Goal: Task Accomplishment & Management: Use online tool/utility

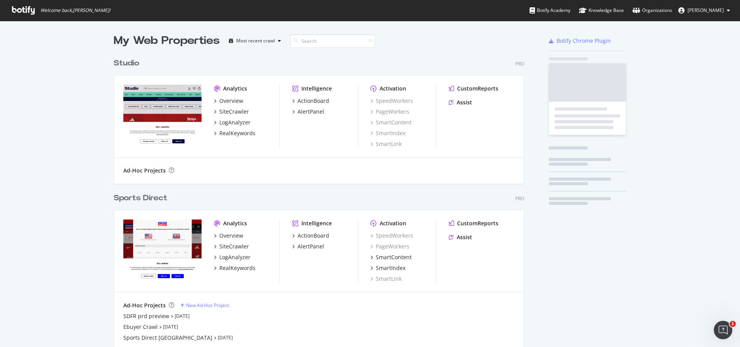
scroll to position [477, 411]
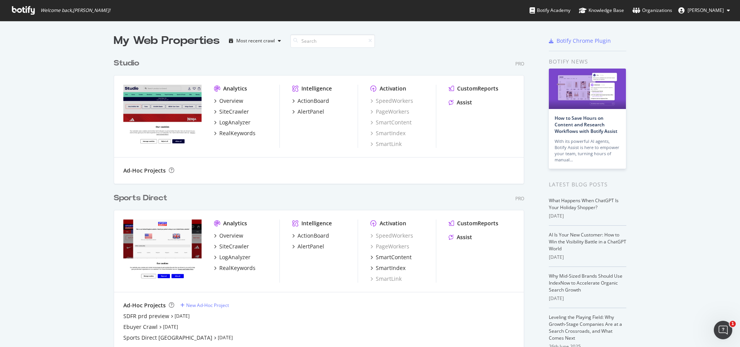
click at [152, 195] on div "Sports Direct" at bounding box center [141, 198] width 54 height 11
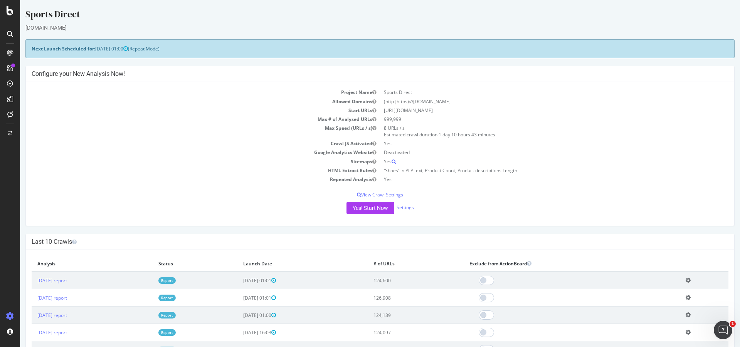
click at [10, 32] on icon at bounding box center [10, 34] width 6 height 6
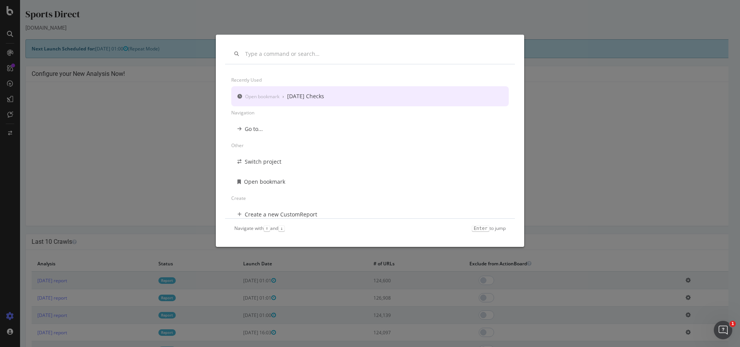
click at [319, 94] on div "[DATE] Checks" at bounding box center [305, 96] width 37 height 8
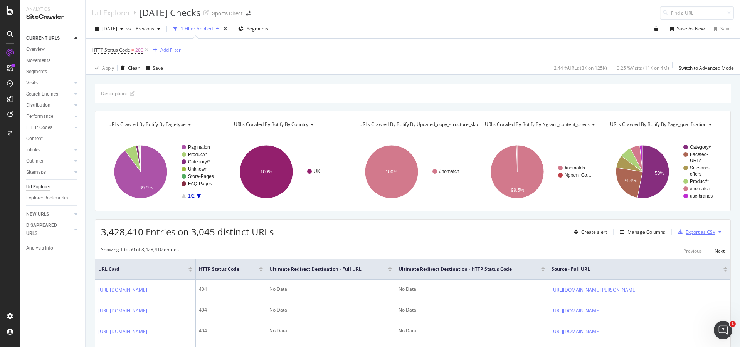
click at [695, 233] on div "Export as CSV" at bounding box center [700, 232] width 30 height 7
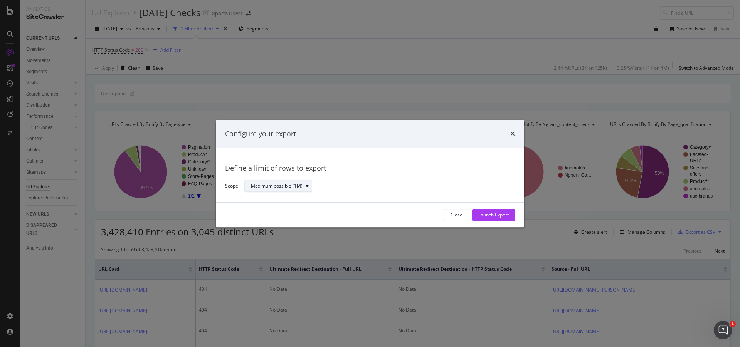
click at [293, 180] on button "Maximum possible (1M)" at bounding box center [278, 186] width 68 height 12
click at [328, 165] on div "Define a limit of rows to export" at bounding box center [370, 169] width 290 height 10
click at [512, 133] on icon "times" at bounding box center [512, 134] width 5 height 6
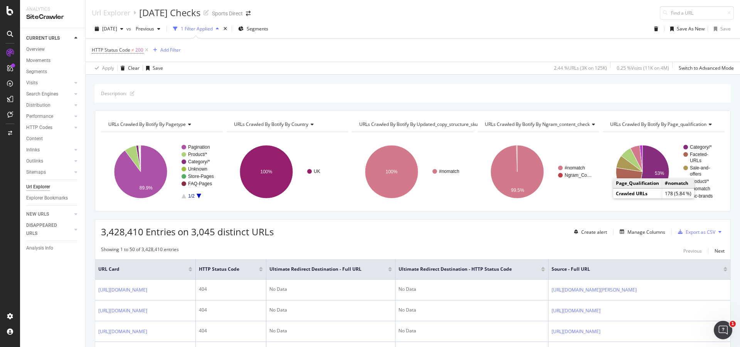
click at [222, 47] on div "HTTP Status Code ≠ 200 Add Filter" at bounding box center [413, 50] width 642 height 23
click at [168, 46] on div "Add Filter" at bounding box center [165, 50] width 31 height 8
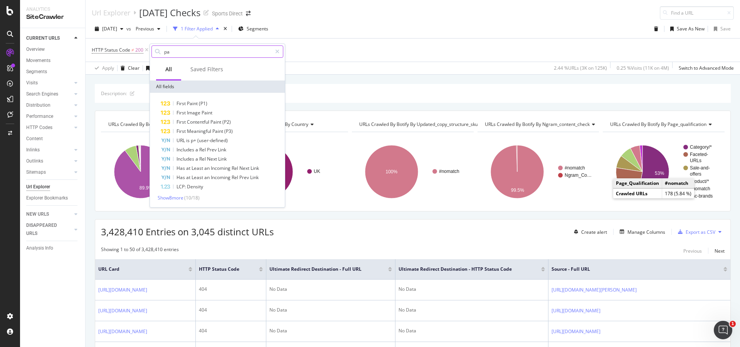
type input "p"
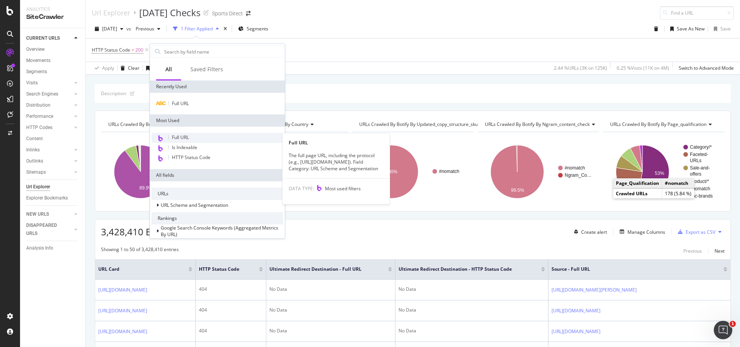
click at [199, 139] on div "Full URL" at bounding box center [217, 138] width 132 height 10
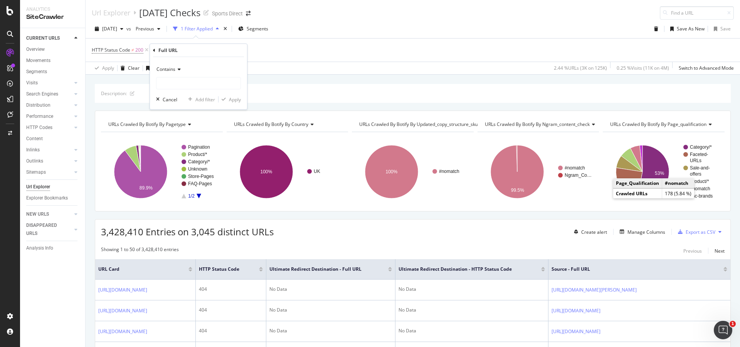
click at [180, 70] on icon at bounding box center [177, 69] width 5 height 5
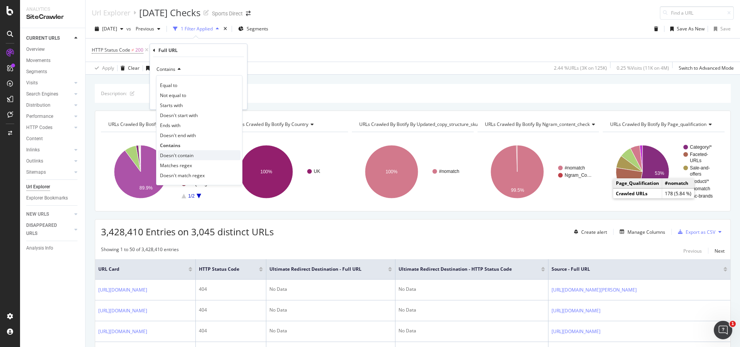
click at [195, 155] on div "Doesn't contain" at bounding box center [199, 155] width 82 height 10
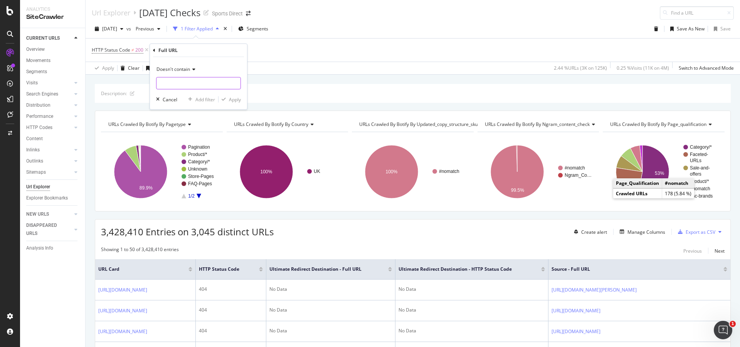
click at [181, 80] on input "text" at bounding box center [198, 83] width 84 height 12
type input "dcp"
click at [238, 99] on div "Apply" at bounding box center [235, 99] width 12 height 7
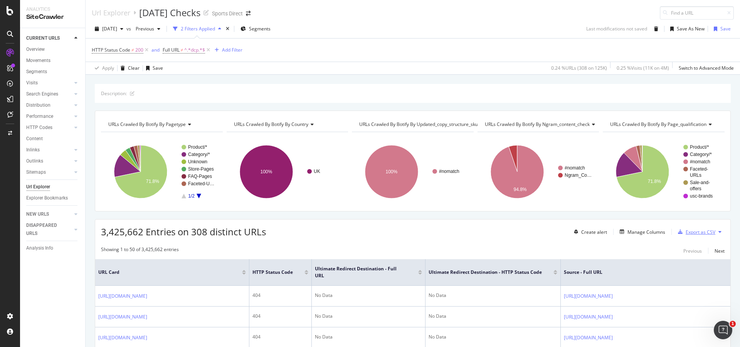
click at [697, 235] on div "Export as CSV" at bounding box center [700, 232] width 30 height 7
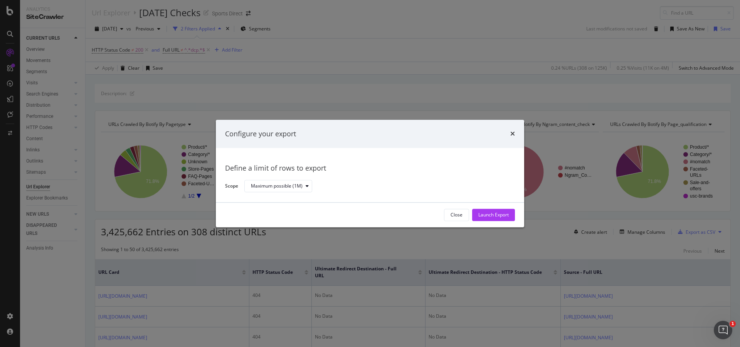
click at [497, 218] on div "Launch Export" at bounding box center [493, 215] width 30 height 7
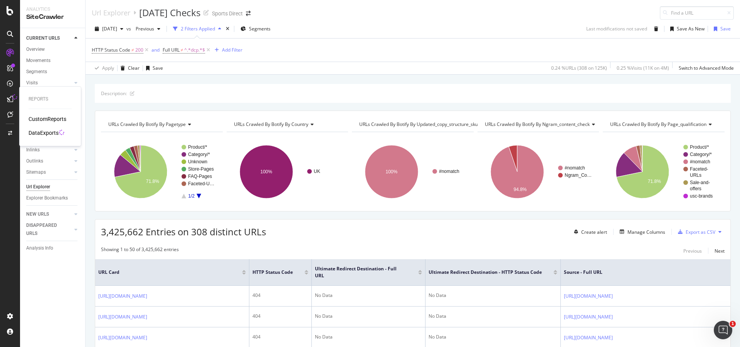
click at [39, 129] on div "DataExports" at bounding box center [44, 133] width 30 height 8
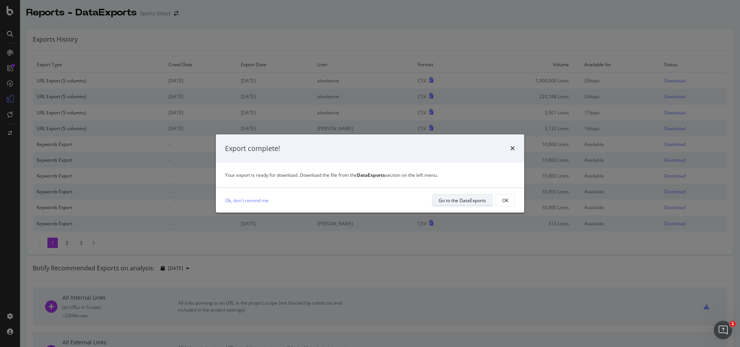
click at [440, 204] on div "Go to the DataExports" at bounding box center [461, 200] width 47 height 11
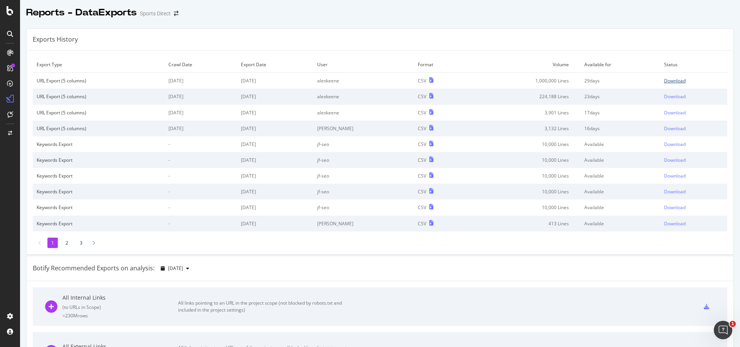
click at [664, 79] on div "Download" at bounding box center [675, 80] width 22 height 7
click at [12, 37] on div at bounding box center [10, 34] width 12 height 12
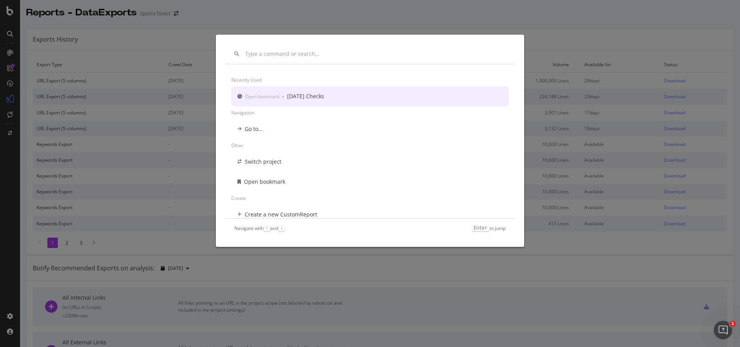
click at [330, 94] on div "Open bookmark › [DATE] Checks" at bounding box center [369, 96] width 277 height 20
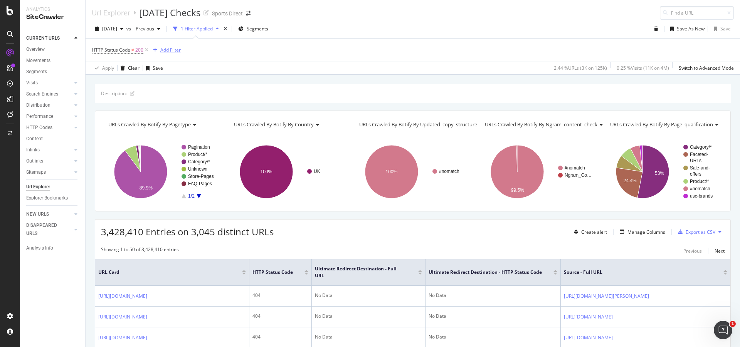
click at [173, 47] on div "Add Filter" at bounding box center [170, 50] width 20 height 7
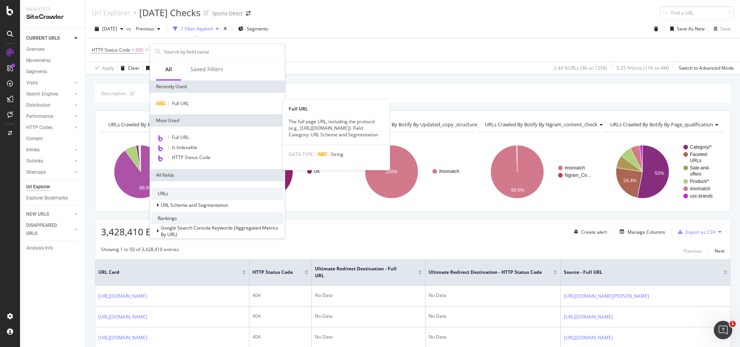
click at [198, 109] on div "Full URL Full URL The full page URL, including the protocol (e.g., [URL][DOMAIN…" at bounding box center [217, 104] width 135 height 22
click at [196, 105] on div "Full URL" at bounding box center [217, 103] width 132 height 9
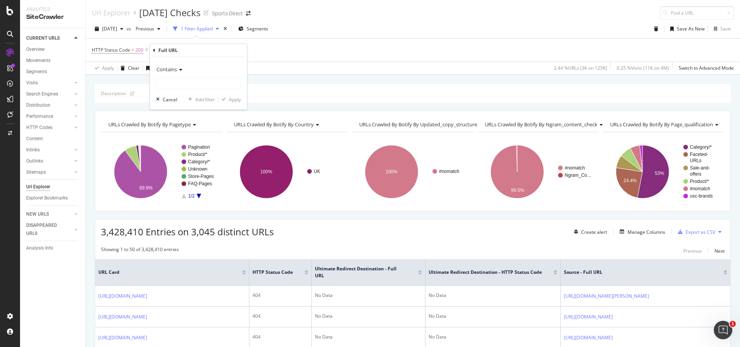
click at [175, 69] on span "Contains" at bounding box center [166, 69] width 20 height 7
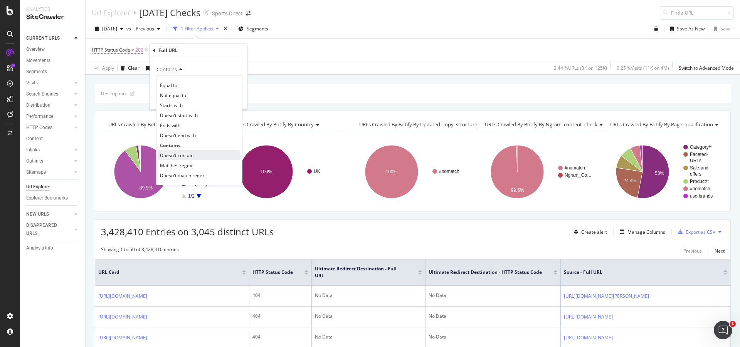
click at [197, 154] on div "Doesn't contain" at bounding box center [199, 155] width 82 height 10
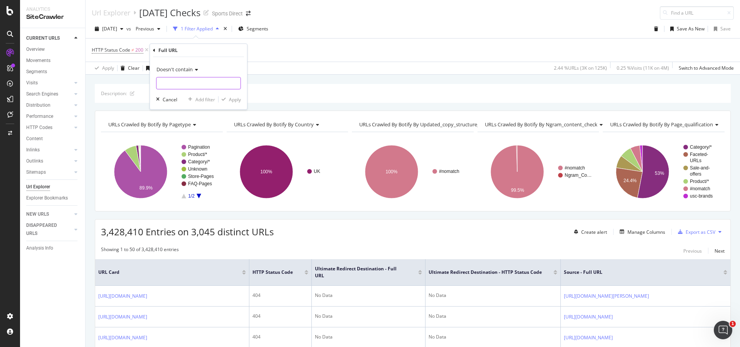
click at [191, 82] on input "text" at bounding box center [198, 83] width 84 height 12
click at [181, 82] on input "text" at bounding box center [198, 83] width 84 height 12
paste input "/rugby-world-cup/world-rugby"
type input "/rugby-world-cup/world-rugby"
click at [231, 102] on div "Apply" at bounding box center [235, 99] width 12 height 7
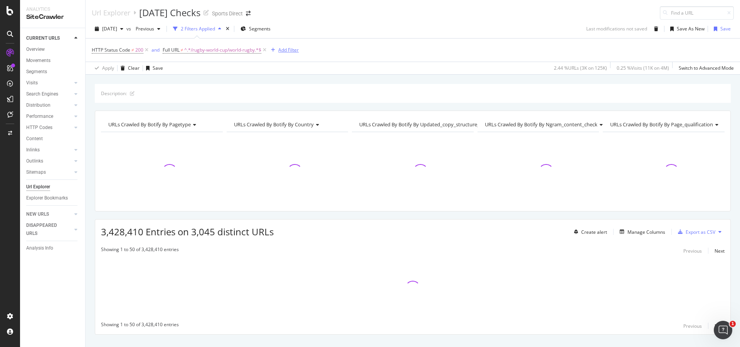
click at [293, 50] on div "Add Filter" at bounding box center [288, 50] width 20 height 7
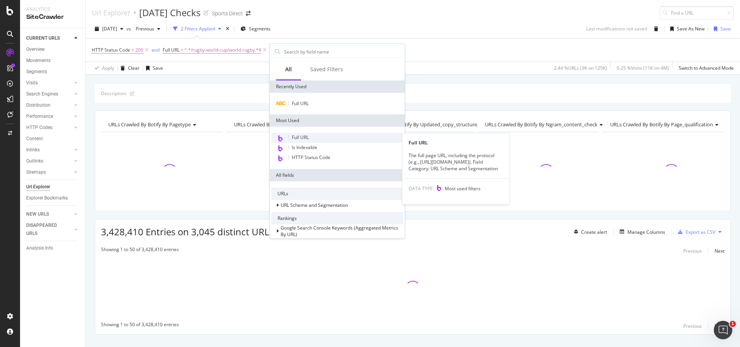
click at [323, 136] on div "Full URL" at bounding box center [337, 138] width 132 height 10
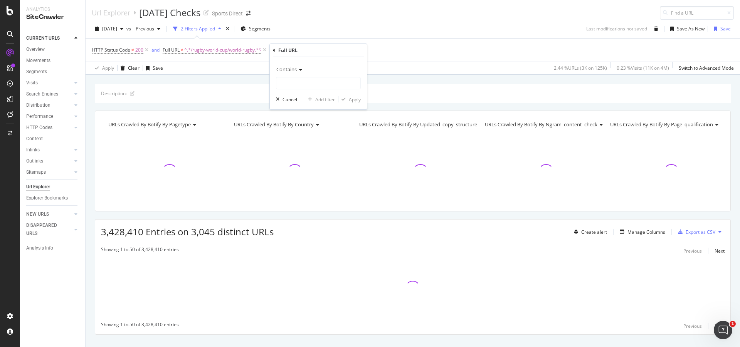
click at [286, 67] on span "Contains" at bounding box center [286, 69] width 20 height 7
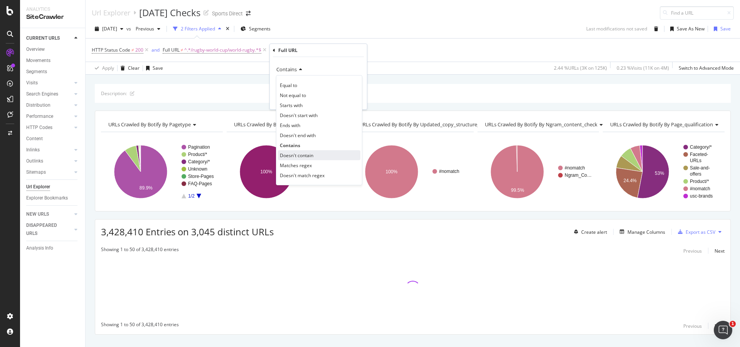
click at [326, 156] on div "Doesn't contain" at bounding box center [319, 155] width 82 height 10
click at [298, 83] on input "text" at bounding box center [318, 83] width 84 height 12
drag, startPoint x: 302, startPoint y: 81, endPoint x: 305, endPoint y: 85, distance: 4.9
click at [302, 81] on input "text" at bounding box center [318, 83] width 84 height 12
paste input "/the-zone/running/our-top-running-shoes"
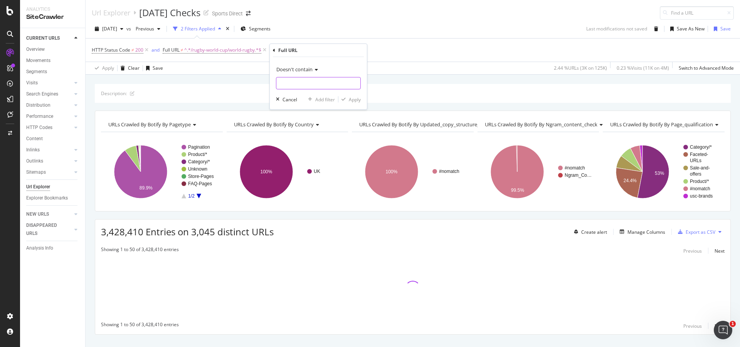
type input "/the-zone/running/our-top-running-shoes"
click at [357, 101] on div "Apply" at bounding box center [355, 99] width 12 height 7
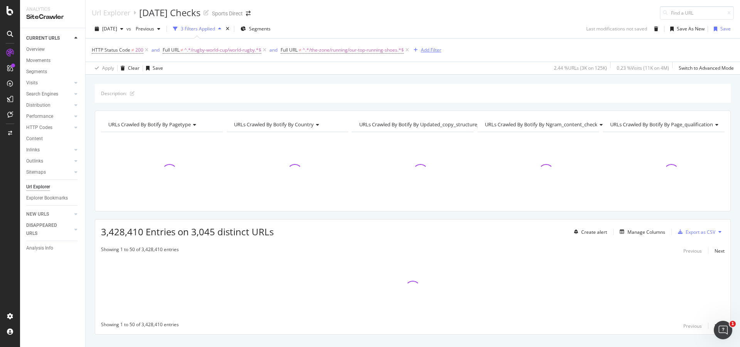
click at [435, 49] on div "Add Filter" at bounding box center [431, 50] width 20 height 7
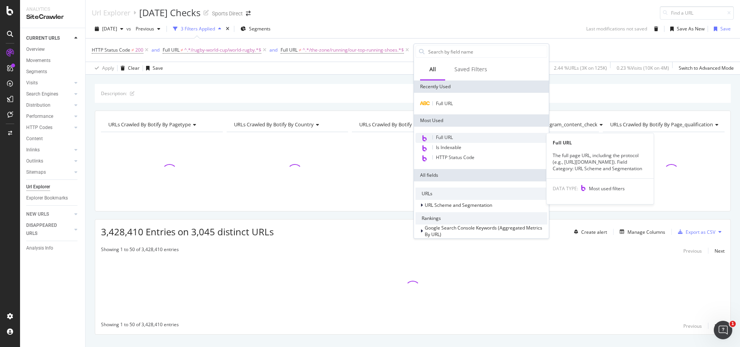
click at [462, 134] on div "Full URL" at bounding box center [481, 138] width 132 height 10
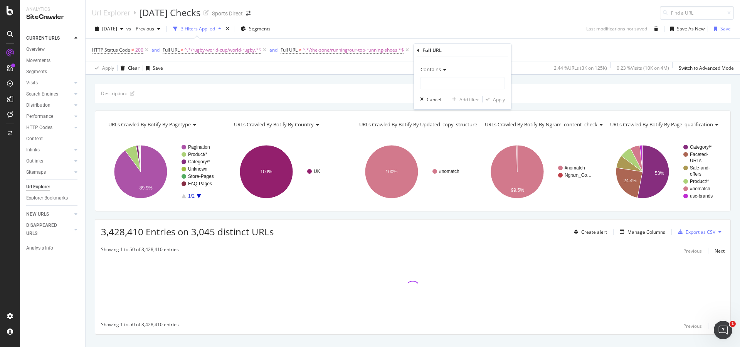
click at [440, 68] on span "Contains" at bounding box center [430, 69] width 20 height 7
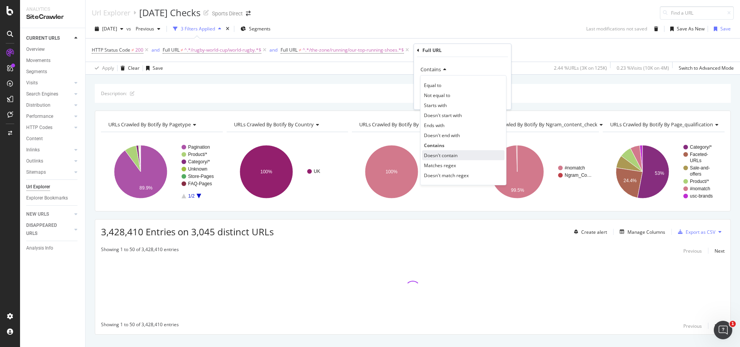
click at [462, 156] on div "Doesn't contain" at bounding box center [463, 155] width 82 height 10
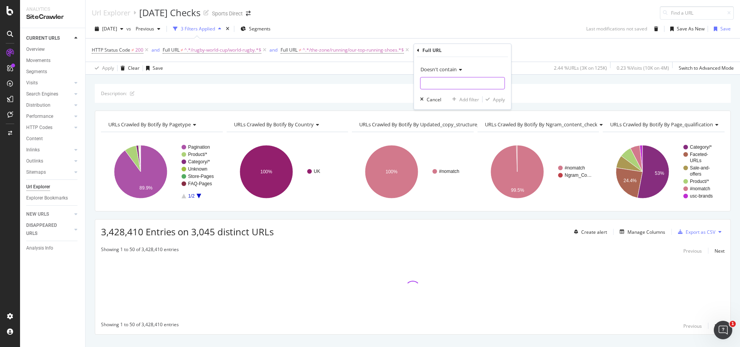
click at [446, 82] on input "text" at bounding box center [462, 83] width 84 height 12
click at [471, 85] on input "text" at bounding box center [462, 83] width 84 height 12
paste input "/the-zone/what-to-wear/running"
type input "/the-zone/what-to-wear/running"
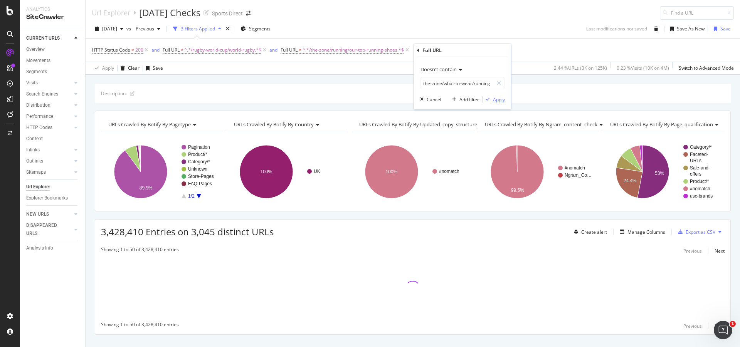
click at [500, 100] on div "Apply" at bounding box center [499, 99] width 12 height 7
click at [190, 50] on span "^.*/rugby-world-cup/world-rugby.*$" at bounding box center [222, 50] width 77 height 11
click at [211, 98] on div "Add filter" at bounding box center [218, 98] width 20 height 7
click at [376, 95] on div "Description:" at bounding box center [413, 93] width 636 height 19
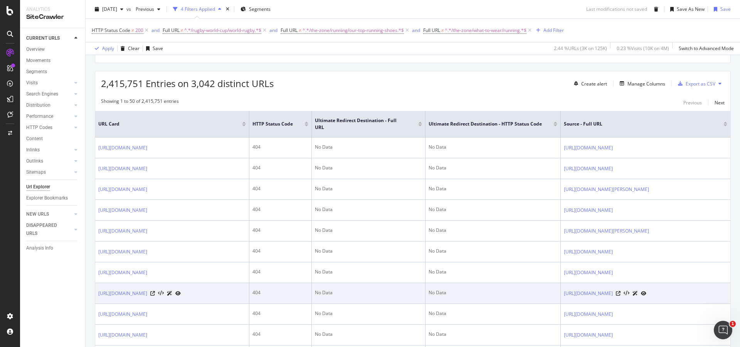
scroll to position [39, 0]
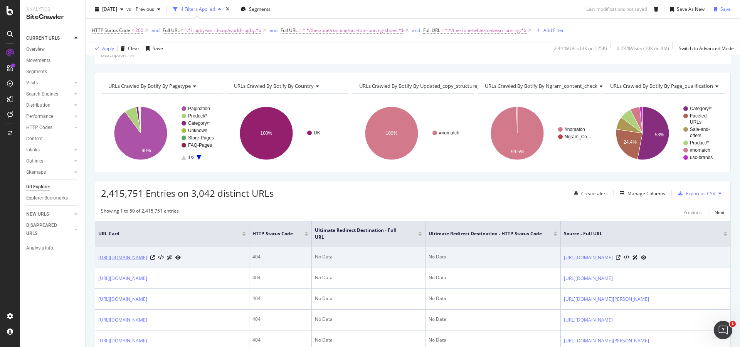
drag, startPoint x: 97, startPoint y: 256, endPoint x: 153, endPoint y: 266, distance: 56.8
click at [153, 266] on td "[URL][DOMAIN_NAME]" at bounding box center [172, 257] width 154 height 21
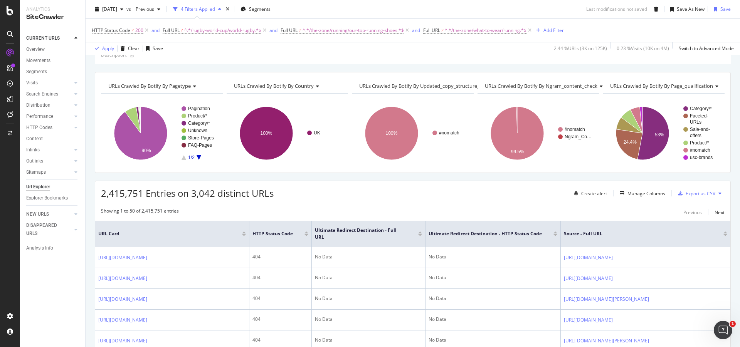
copy link "[URL][DOMAIN_NAME]"
click at [558, 30] on div "Add Filter" at bounding box center [553, 30] width 20 height 7
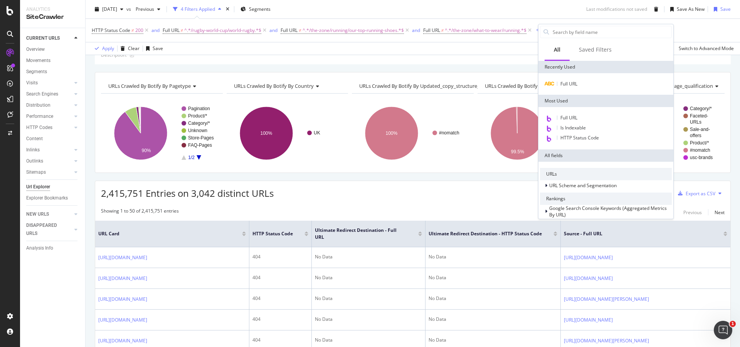
click at [573, 118] on span "Full URL" at bounding box center [568, 117] width 17 height 7
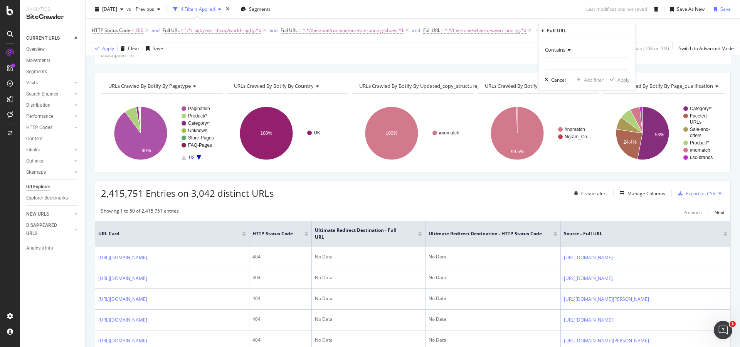
click at [558, 54] on div "Contains" at bounding box center [586, 50] width 85 height 12
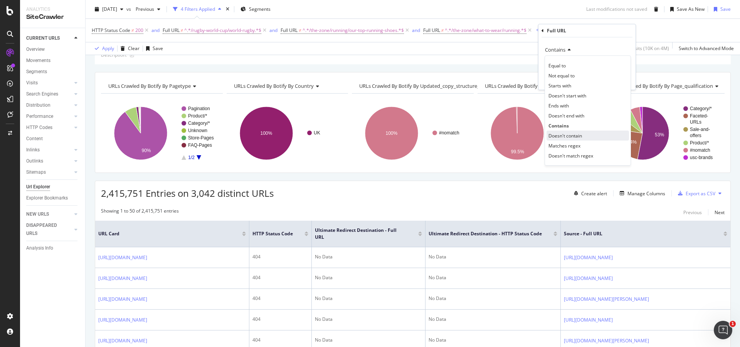
click at [581, 137] on span "Doesn't contain" at bounding box center [565, 136] width 34 height 7
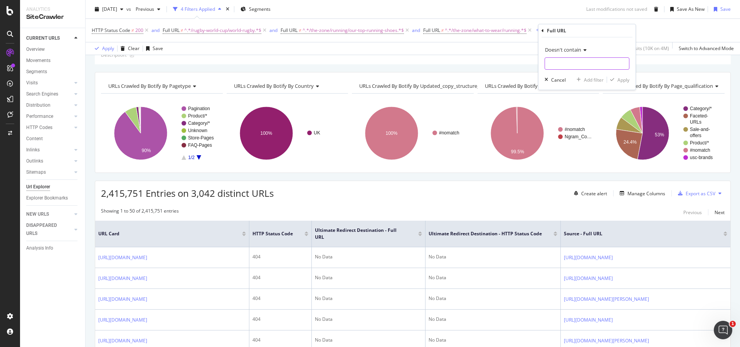
click at [552, 58] on input "text" at bounding box center [587, 63] width 84 height 12
paste input "/the-zone/fitness-and-training/training-faqs"
type input "/the-zone/fitness-and-training/training-faqs"
click at [624, 82] on div "Apply" at bounding box center [623, 80] width 12 height 7
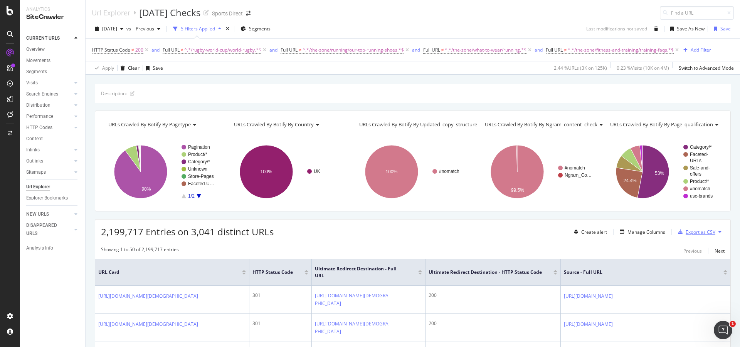
click at [692, 231] on div "Export as CSV" at bounding box center [700, 232] width 30 height 7
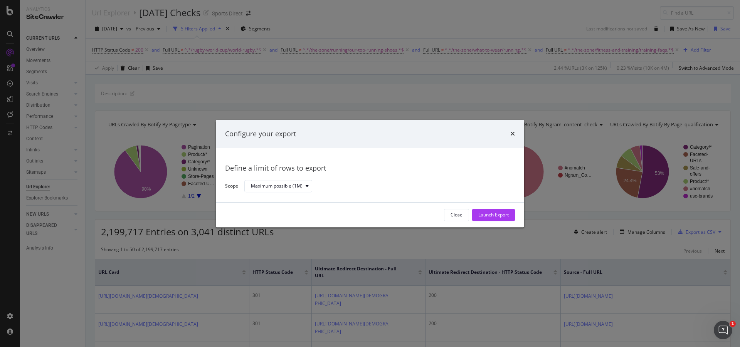
click at [493, 215] on div "Launch Export" at bounding box center [493, 215] width 30 height 7
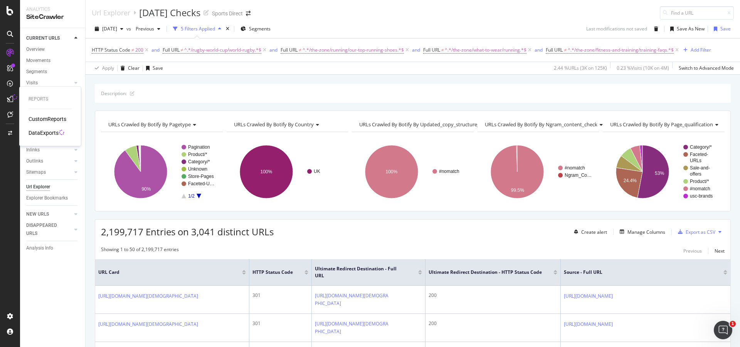
click at [35, 134] on div "DataExports" at bounding box center [44, 133] width 30 height 8
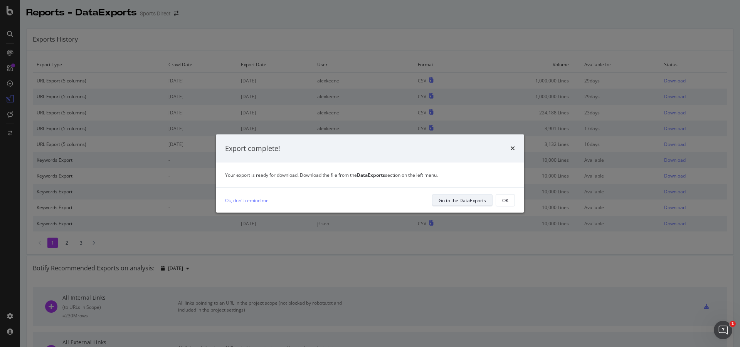
click at [478, 198] on div "Go to the DataExports" at bounding box center [461, 200] width 47 height 7
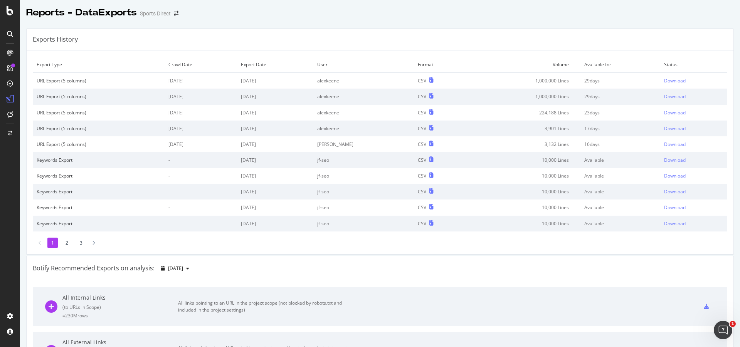
click at [597, 41] on div "Exports History" at bounding box center [380, 40] width 707 height 22
click at [664, 80] on div "Download" at bounding box center [675, 80] width 22 height 7
click at [15, 34] on div at bounding box center [10, 34] width 12 height 12
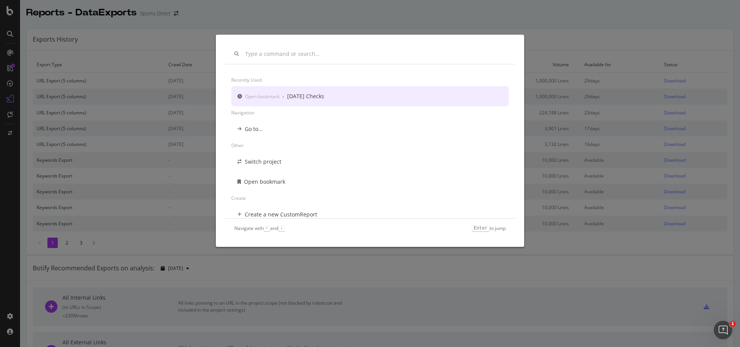
click at [321, 96] on div "[DATE] Checks" at bounding box center [305, 96] width 37 height 8
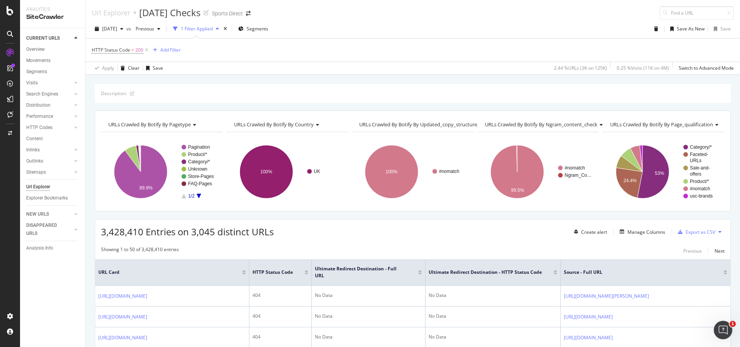
click at [272, 71] on div "Apply Clear Save 2.44 % URLs ( 3K on 125K ) 0.25 % Visits ( 11K on 4M ) Switch …" at bounding box center [413, 68] width 654 height 13
click at [176, 49] on div "Add Filter" at bounding box center [170, 50] width 20 height 7
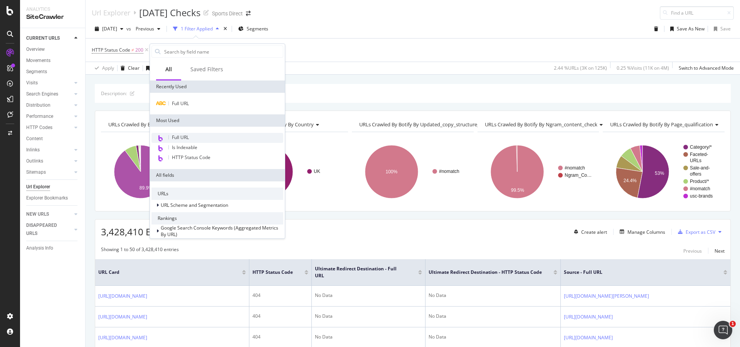
click at [194, 140] on div "Full URL" at bounding box center [217, 138] width 132 height 10
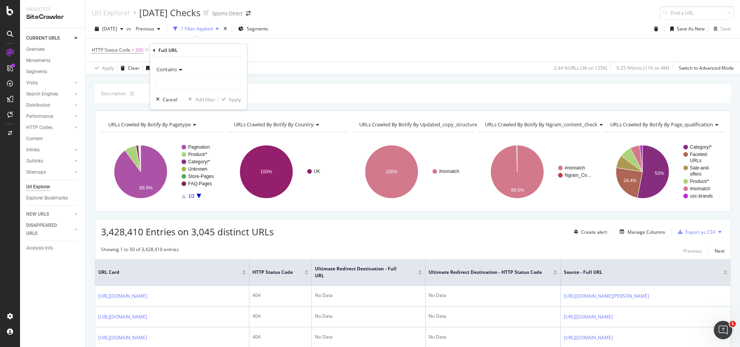
click at [169, 69] on span "Contains" at bounding box center [166, 69] width 20 height 7
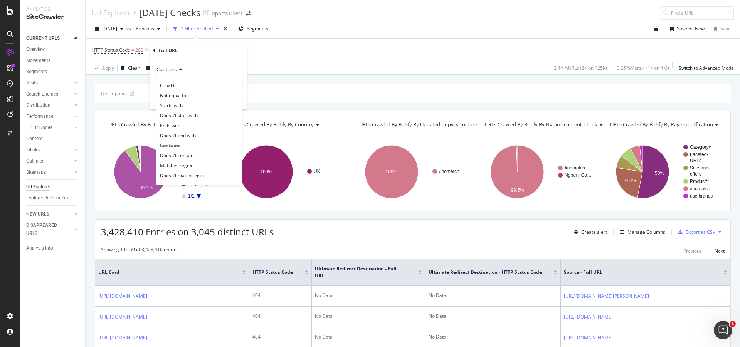
drag, startPoint x: 197, startPoint y: 153, endPoint x: 204, endPoint y: 136, distance: 19.2
click at [197, 154] on div "Doesn't contain" at bounding box center [199, 155] width 82 height 10
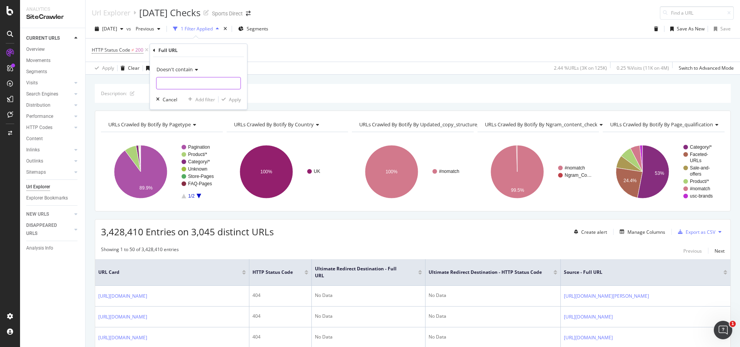
click at [191, 78] on input "text" at bounding box center [198, 83] width 84 height 12
type input "asics"
click at [233, 103] on div "Apply" at bounding box center [229, 99] width 22 height 7
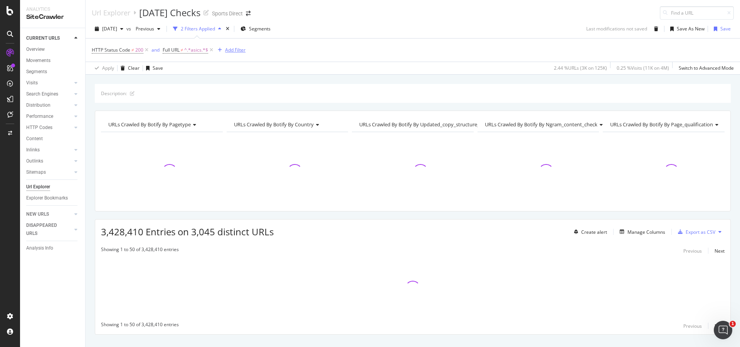
click at [235, 51] on div "Add Filter" at bounding box center [235, 50] width 20 height 7
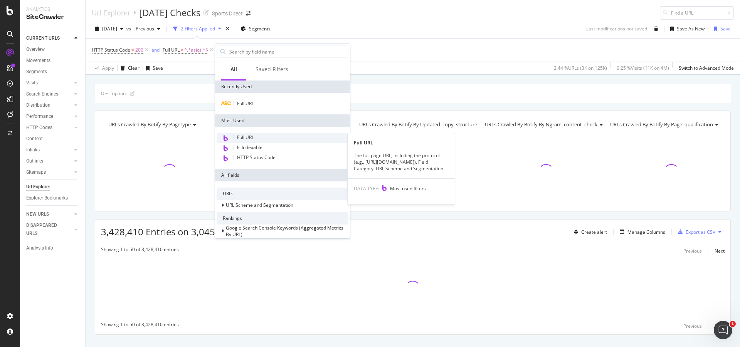
click at [293, 136] on div "Full URL" at bounding box center [283, 138] width 132 height 10
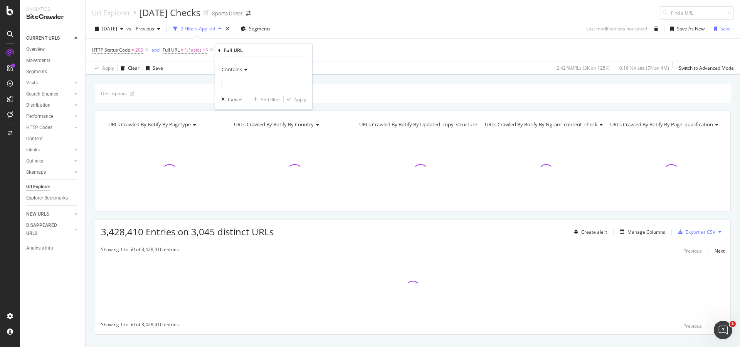
click at [255, 72] on div "Contains" at bounding box center [263, 69] width 85 height 12
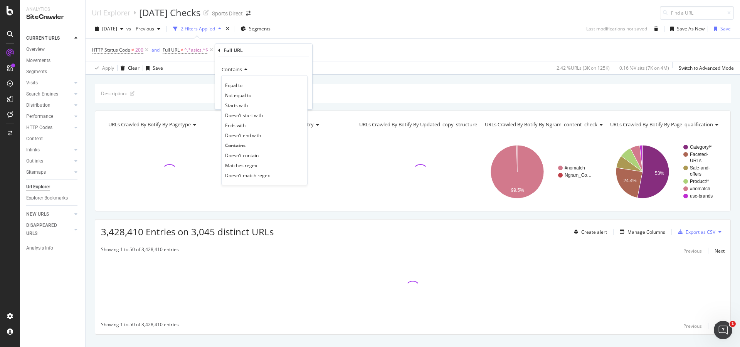
click at [244, 69] on icon at bounding box center [244, 69] width 5 height 5
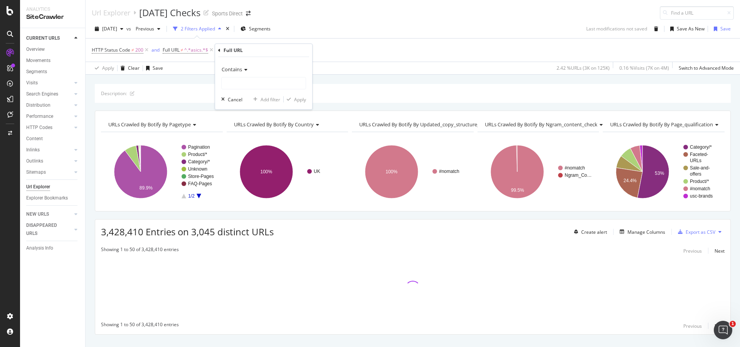
click at [244, 69] on icon at bounding box center [244, 69] width 5 height 5
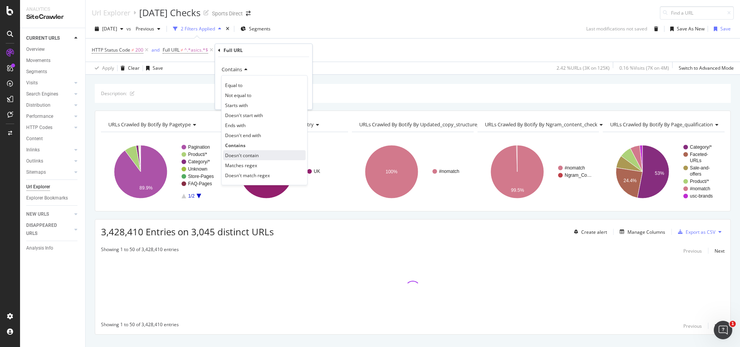
click at [261, 153] on div "Doesn't contain" at bounding box center [264, 155] width 82 height 10
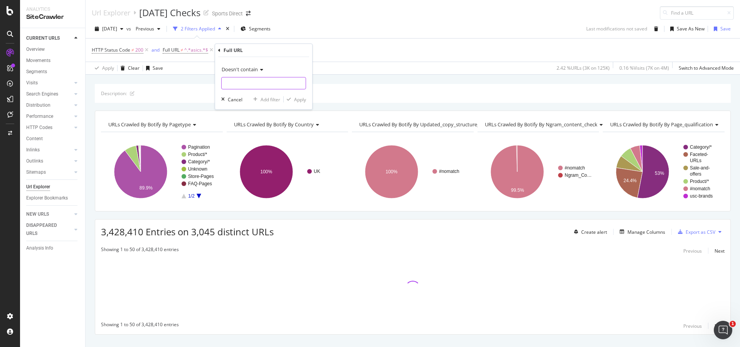
click at [256, 87] on input "text" at bounding box center [264, 83] width 84 height 12
type input "skiing"
click at [303, 99] on div "Apply" at bounding box center [300, 99] width 12 height 7
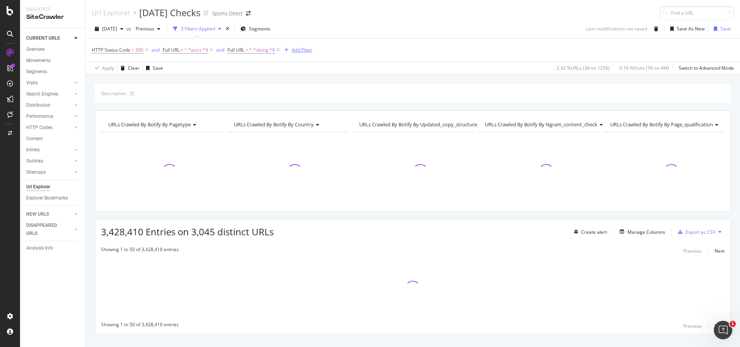
click at [295, 53] on div "Add Filter" at bounding box center [302, 50] width 20 height 7
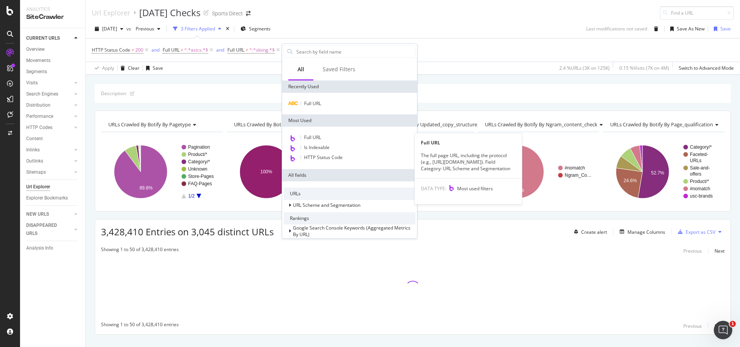
click at [311, 136] on span "Full URL" at bounding box center [312, 137] width 17 height 7
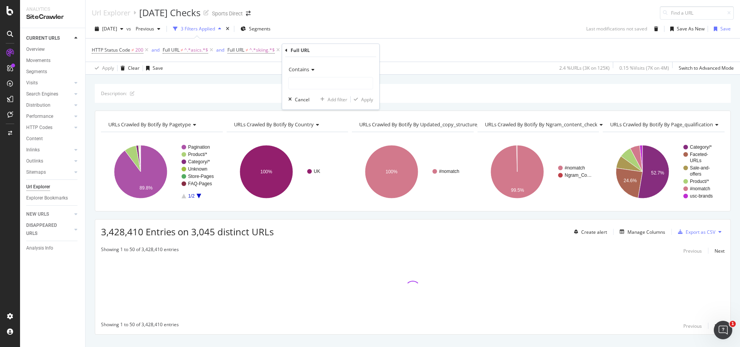
click at [324, 71] on div "Contains" at bounding box center [330, 69] width 85 height 12
click at [338, 155] on div "Doesn't contain" at bounding box center [331, 155] width 82 height 10
click at [312, 86] on input "text" at bounding box center [331, 83] width 84 height 12
paste input "/the-zone/what-to-wear/hiking"
type input "/the-zone/what-to-wear/hiking"
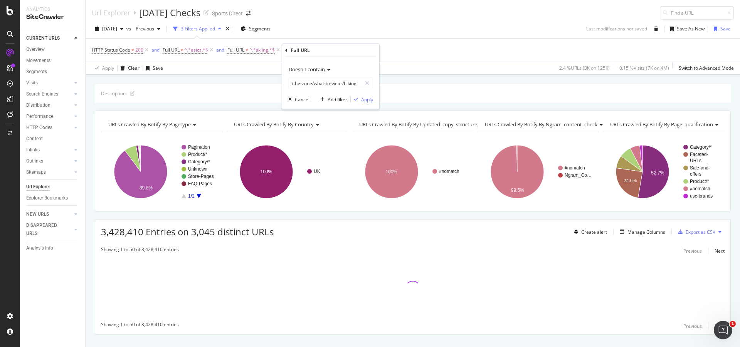
click at [367, 98] on div "Apply" at bounding box center [367, 99] width 12 height 7
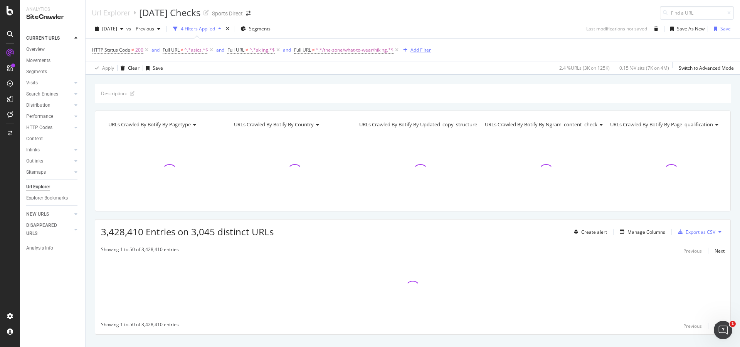
click at [420, 52] on div "Add Filter" at bounding box center [420, 50] width 20 height 7
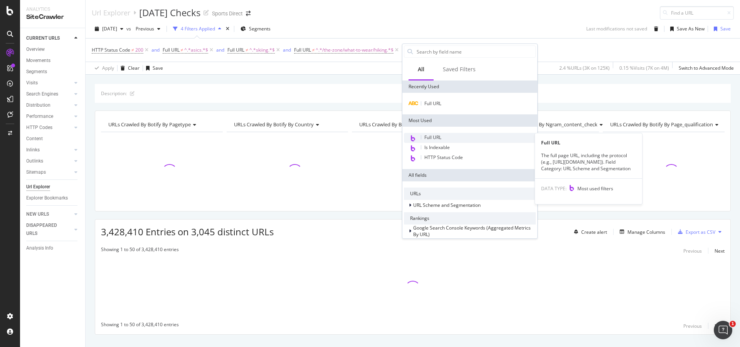
click at [442, 136] on div "Full URL" at bounding box center [470, 138] width 132 height 10
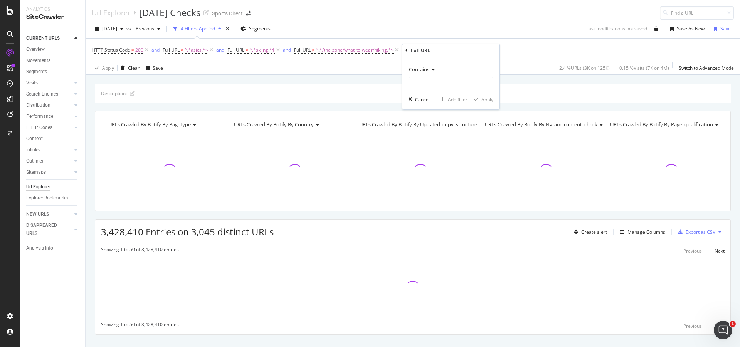
click at [420, 65] on div "Contains" at bounding box center [450, 69] width 85 height 12
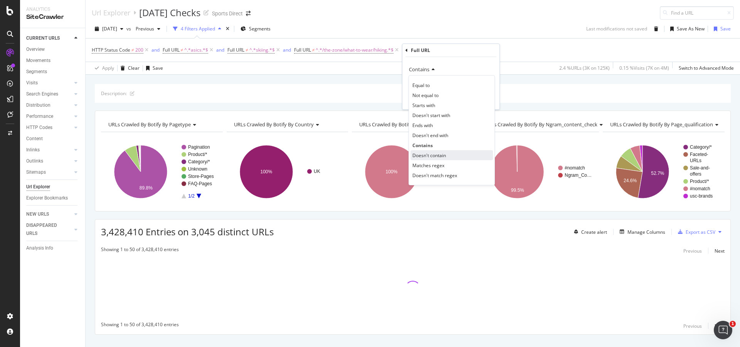
click at [444, 155] on span "Doesn't contain" at bounding box center [429, 155] width 34 height 7
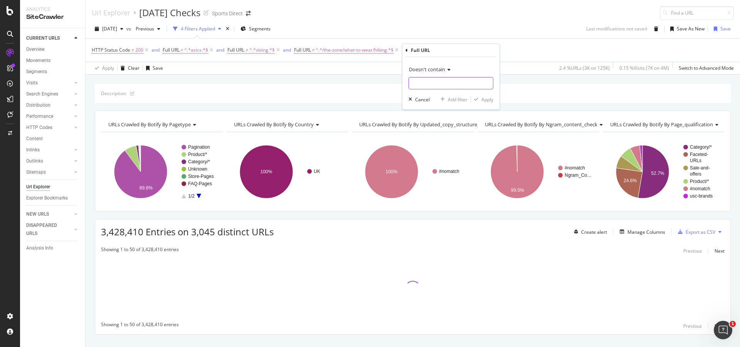
click at [434, 88] on input "text" at bounding box center [451, 83] width 84 height 12
type input "u"
type input "/"
type input "usa-sports"
click at [485, 104] on div "Doesn't contain usa-sports Cancel Add filter Apply" at bounding box center [450, 83] width 97 height 52
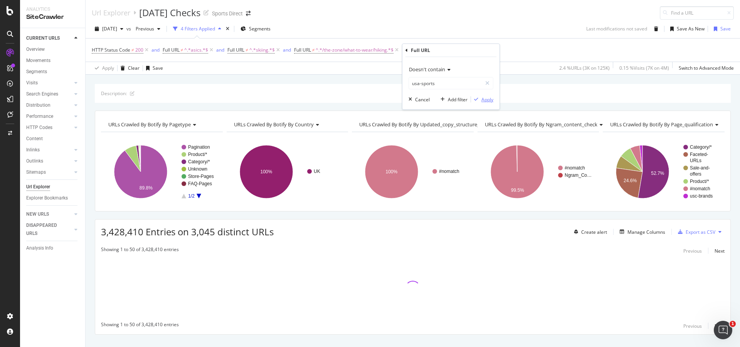
click at [487, 102] on div "Apply" at bounding box center [487, 99] width 12 height 7
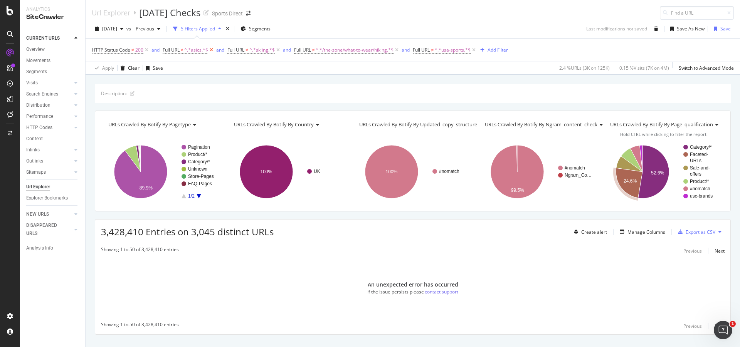
click at [209, 49] on icon at bounding box center [211, 50] width 7 height 8
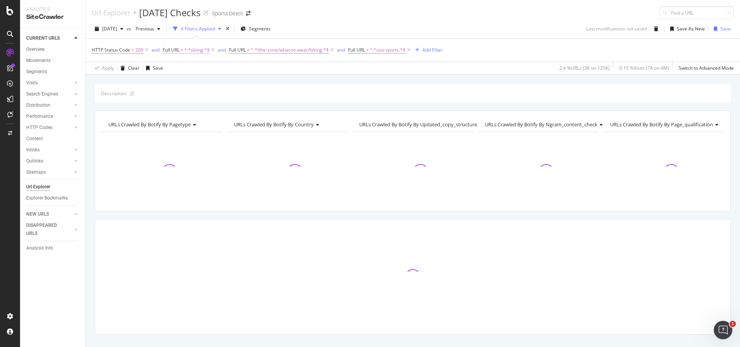
click at [214, 49] on icon at bounding box center [213, 50] width 7 height 8
click at [267, 52] on icon at bounding box center [265, 50] width 7 height 8
click at [225, 51] on icon at bounding box center [223, 50] width 7 height 8
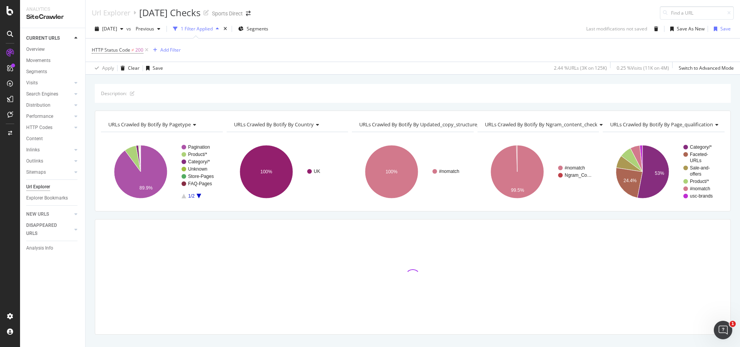
click at [235, 46] on div "HTTP Status Code ≠ 200 Add Filter" at bounding box center [413, 50] width 642 height 23
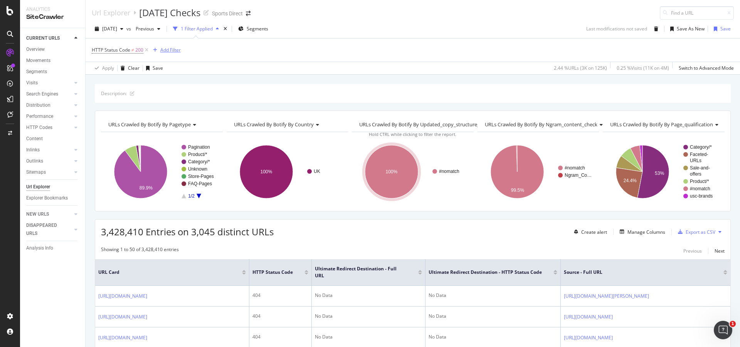
click at [175, 47] on div "Add Filter" at bounding box center [170, 50] width 20 height 7
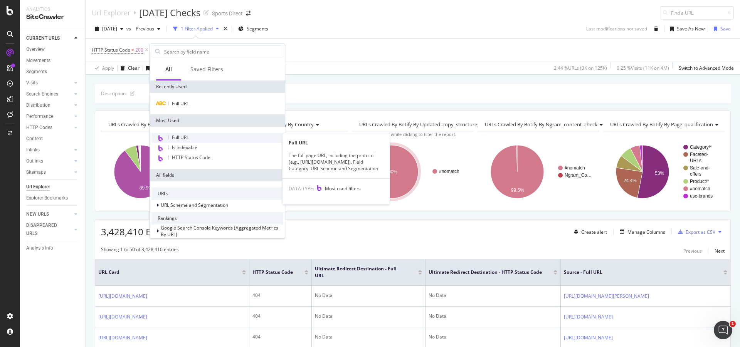
click at [208, 137] on div "Full URL" at bounding box center [217, 138] width 132 height 10
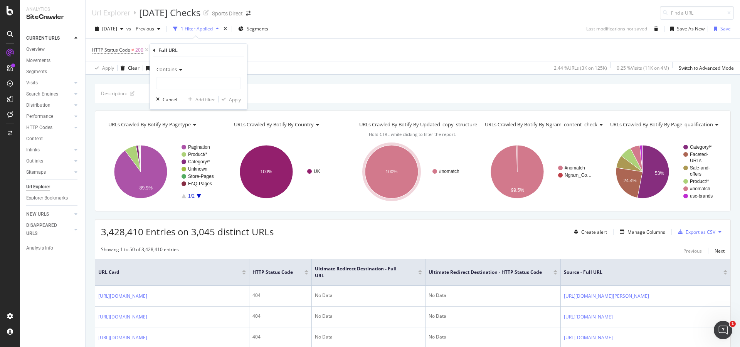
click at [185, 71] on div "Contains" at bounding box center [198, 69] width 85 height 12
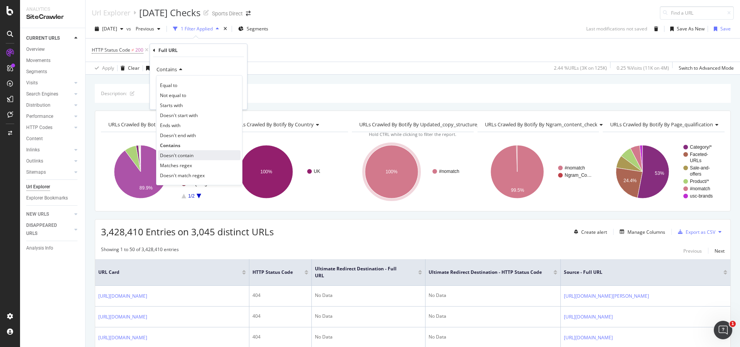
click at [194, 155] on div "Doesn't contain" at bounding box center [199, 155] width 82 height 10
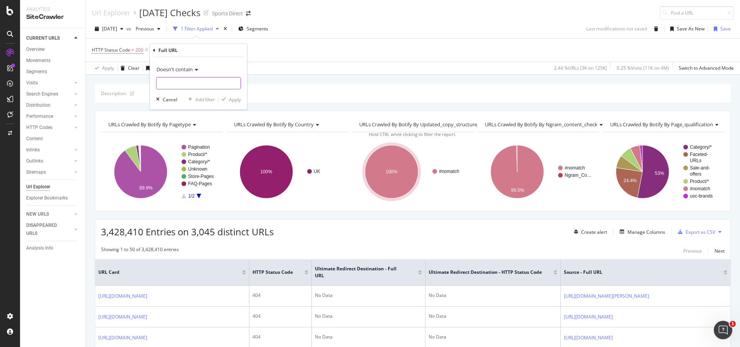
click at [196, 81] on input "text" at bounding box center [198, 83] width 84 height 12
click at [175, 89] on input "text" at bounding box center [198, 83] width 84 height 12
paste input "/rugby-world-cup/world-rugby"
type input "/rugby-world-cup/world-rugby"
click at [232, 99] on div "Apply" at bounding box center [235, 99] width 12 height 7
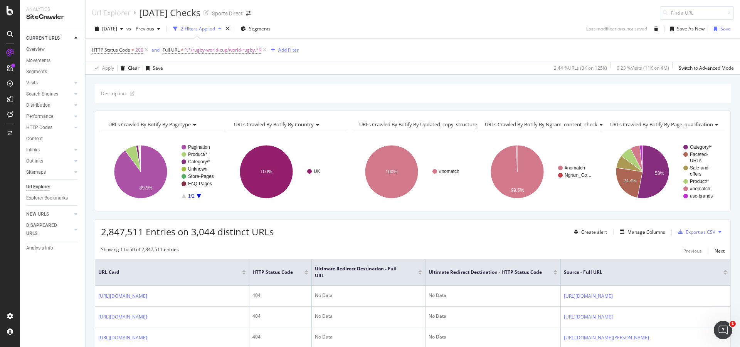
click at [290, 49] on div "Add Filter" at bounding box center [288, 50] width 20 height 7
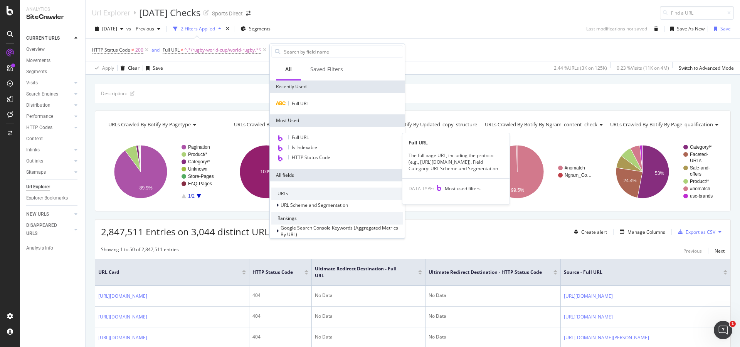
click at [309, 137] on span "Full URL" at bounding box center [300, 137] width 17 height 7
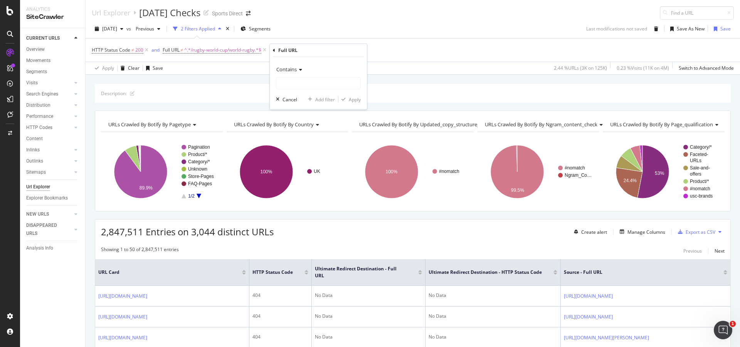
click at [296, 73] on div "Contains" at bounding box center [318, 69] width 85 height 12
click at [327, 154] on div "Doesn't contain" at bounding box center [319, 155] width 82 height 10
click at [305, 86] on input "text" at bounding box center [318, 83] width 84 height 12
click at [304, 83] on input "text" at bounding box center [318, 83] width 84 height 12
paste input "/the-zone/running/our-top-running-shoes"
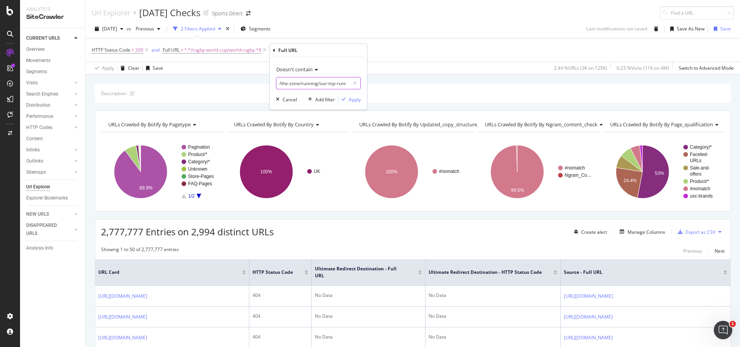
scroll to position [0, 23]
type input "/the-zone/running/our-top-running-shoes"
click at [347, 97] on div "Apply" at bounding box center [349, 99] width 22 height 7
click at [225, 52] on span "^.*/rugby-world-cup/world-rugby.*$" at bounding box center [222, 50] width 77 height 11
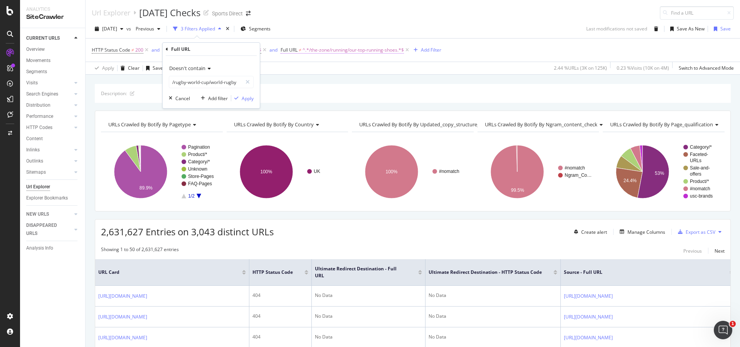
click at [338, 50] on span "^.*/the-zone/running/our-top-running-shoes.*$" at bounding box center [352, 50] width 101 height 11
click at [426, 36] on div "[DATE] vs Previous 3 Filters Applied Segments Last modifications not saved Save…" at bounding box center [413, 30] width 654 height 15
click at [430, 49] on div "Add Filter" at bounding box center [431, 50] width 20 height 7
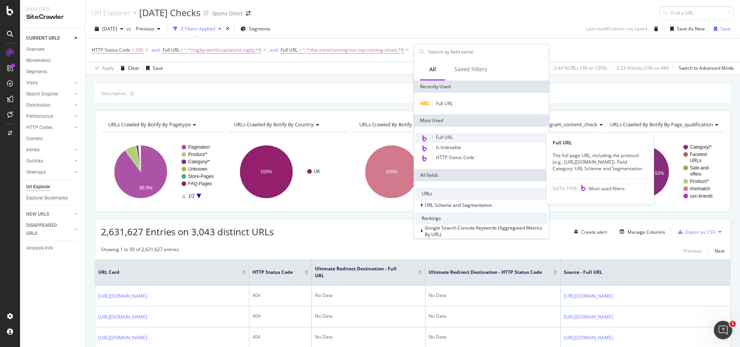
click at [454, 136] on div "Full URL" at bounding box center [481, 138] width 132 height 10
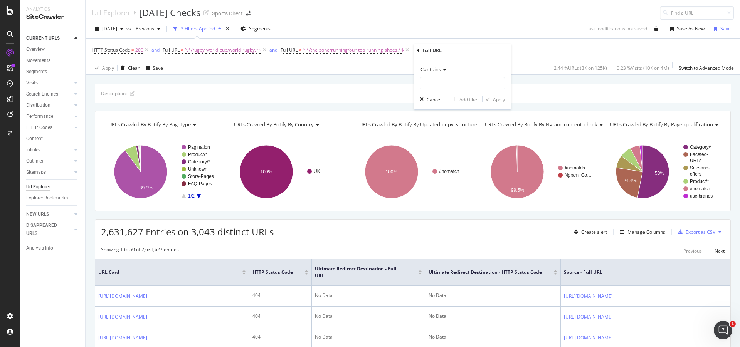
click at [438, 70] on span "Contains" at bounding box center [430, 69] width 20 height 7
click at [458, 154] on div "Doesn't contain" at bounding box center [463, 155] width 82 height 10
click at [451, 83] on input "text" at bounding box center [462, 83] width 84 height 12
paste input "/the-zone/what-to-wear/running"
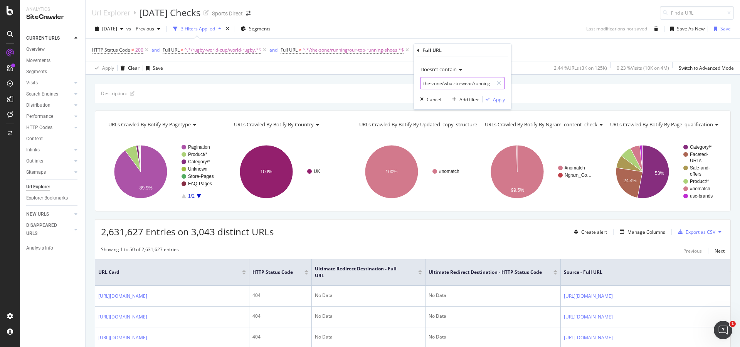
type input "/the-zone/what-to-wear/running"
click at [493, 100] on div "Apply" at bounding box center [499, 99] width 12 height 7
click at [544, 43] on div "HTTP Status Code ≠ 200 and Full URL ≠ ^.*/rugby-world-cup/world-rugby.*$ and Fu…" at bounding box center [413, 50] width 642 height 23
click at [555, 48] on div "Add Filter" at bounding box center [553, 50] width 20 height 7
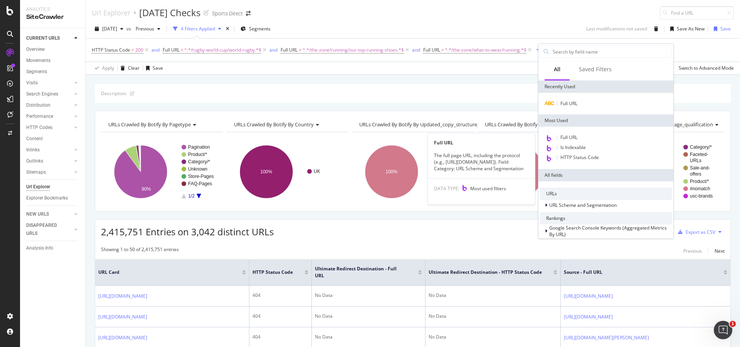
click at [586, 137] on div "Full URL" at bounding box center [606, 138] width 132 height 10
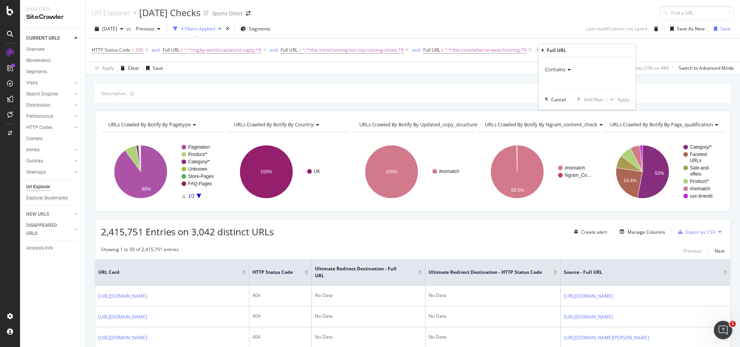
click at [564, 67] on span "Contains" at bounding box center [555, 69] width 20 height 7
click at [574, 153] on span "Doesn't contain" at bounding box center [565, 155] width 34 height 7
click at [569, 82] on input "text" at bounding box center [587, 83] width 84 height 12
paste input "/the-zone/fitness-and-training/training-faqs"
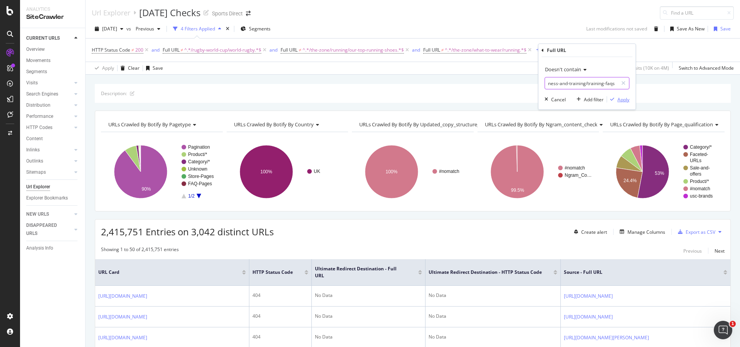
type input "/the-zone/fitness-and-training/training-faqs"
click at [626, 101] on div "Apply" at bounding box center [623, 99] width 12 height 7
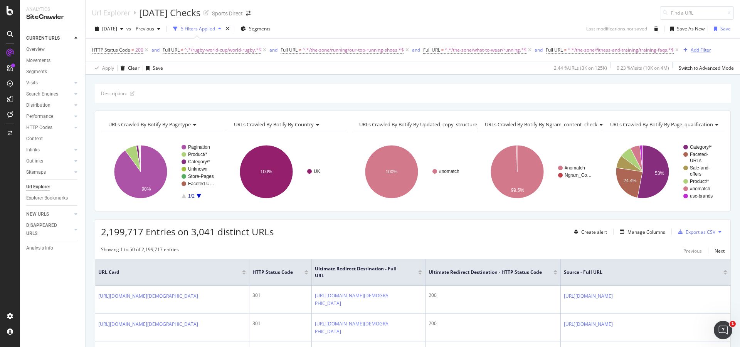
click at [703, 50] on div "Add Filter" at bounding box center [700, 50] width 20 height 7
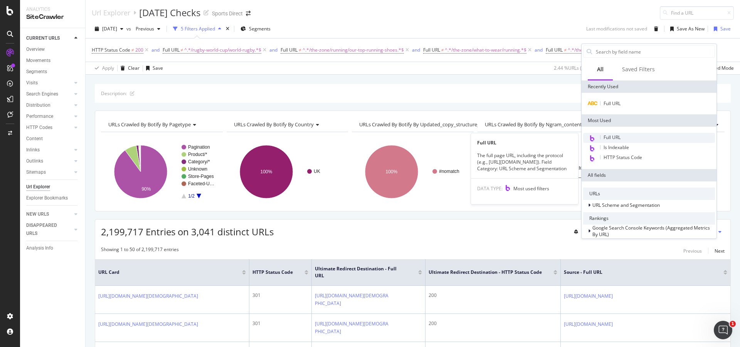
click at [626, 139] on div "Full URL" at bounding box center [649, 138] width 132 height 10
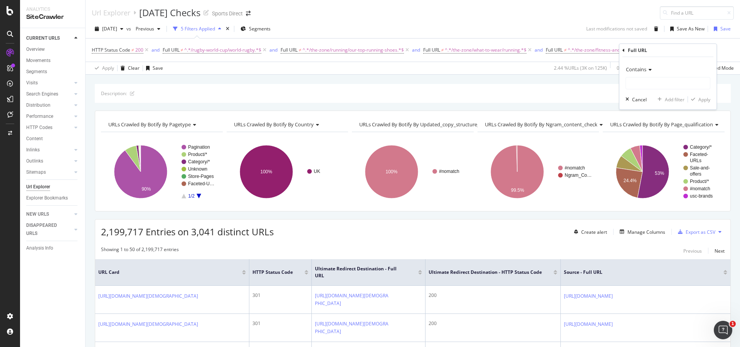
click at [634, 68] on span "Contains" at bounding box center [636, 69] width 20 height 7
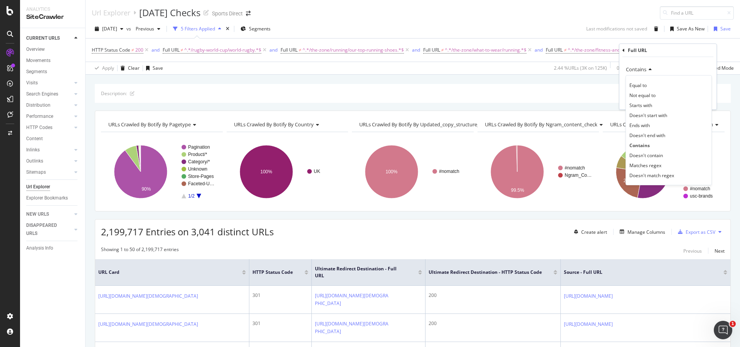
click at [648, 154] on span "Doesn't contain" at bounding box center [646, 155] width 34 height 7
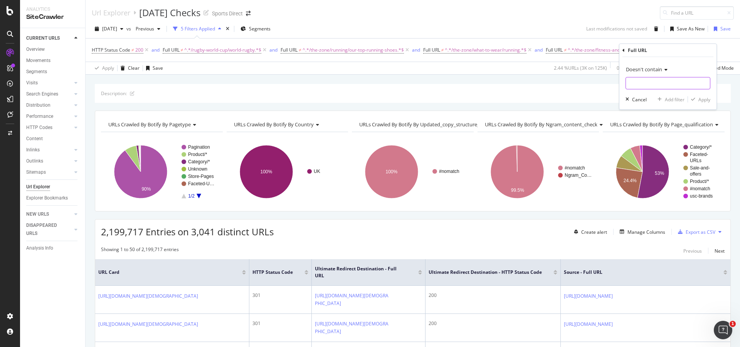
click at [644, 79] on input "text" at bounding box center [668, 83] width 84 height 12
paste input "/asics"
type input "/asics"
click at [704, 100] on div "Apply" at bounding box center [704, 99] width 12 height 7
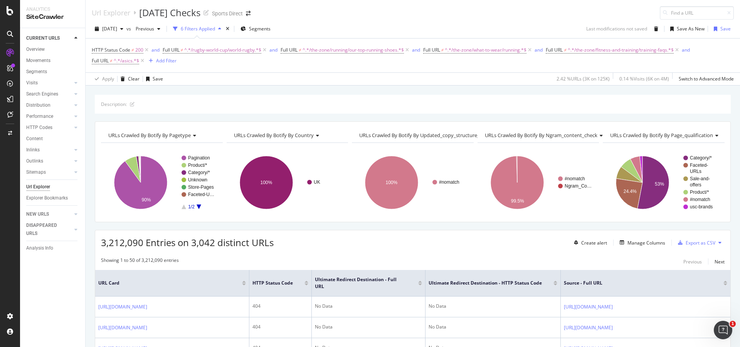
click at [305, 57] on div "HTTP Status Code ≠ 200 and Full URL ≠ ^.*/rugby-world-cup/world-rugby.*$ and Fu…" at bounding box center [413, 56] width 642 height 22
click at [284, 87] on div "Description: URLs Crawled By Botify By pagetype Chart (by Value) Table Expand E…" at bounding box center [413, 95] width 654 height 18
click at [161, 59] on div "Add Filter" at bounding box center [166, 60] width 20 height 7
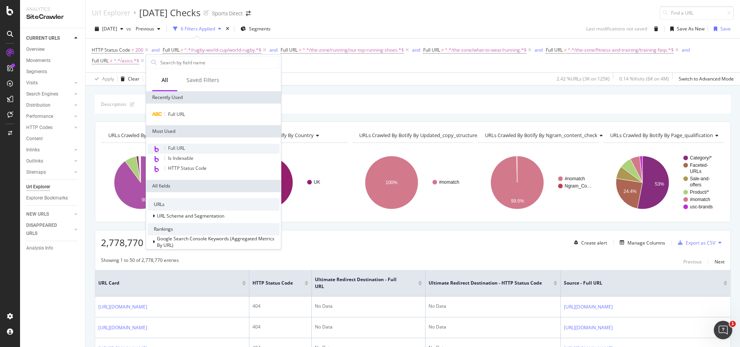
click at [206, 151] on div "Full URL" at bounding box center [214, 149] width 132 height 10
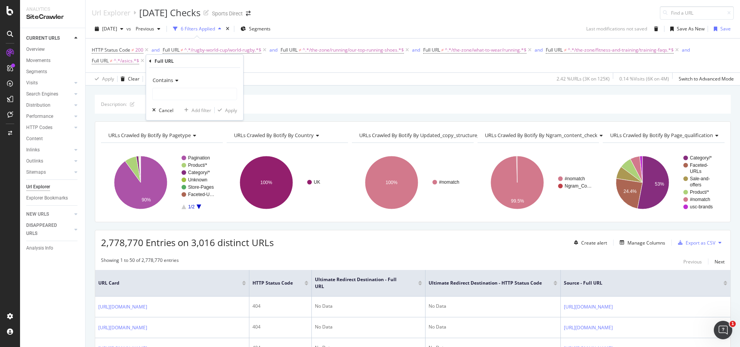
click at [173, 80] on icon at bounding box center [175, 80] width 5 height 5
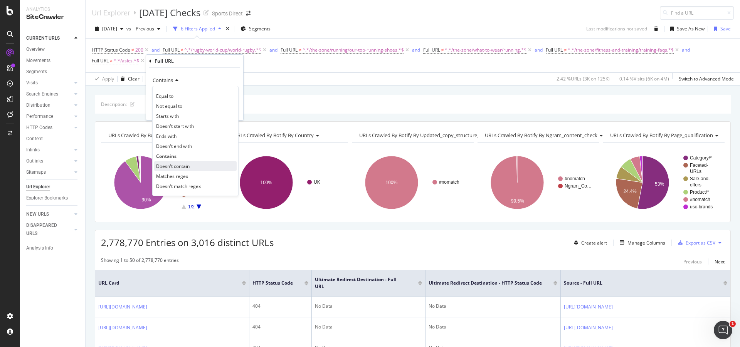
click at [187, 162] on div "Doesn't contain" at bounding box center [195, 166] width 82 height 10
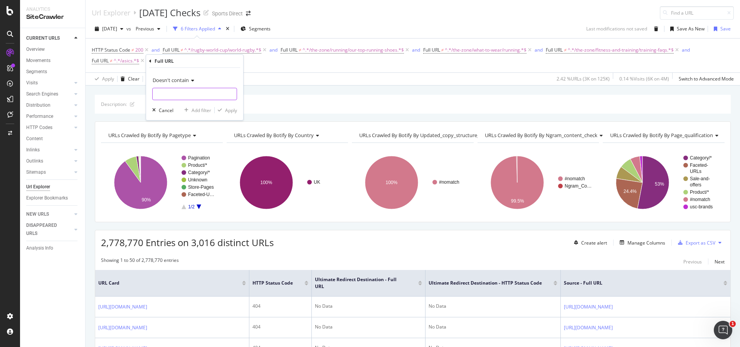
click at [185, 88] on input "text" at bounding box center [195, 94] width 84 height 12
type input "/skiing"
click at [236, 109] on div "Apply" at bounding box center [231, 110] width 12 height 7
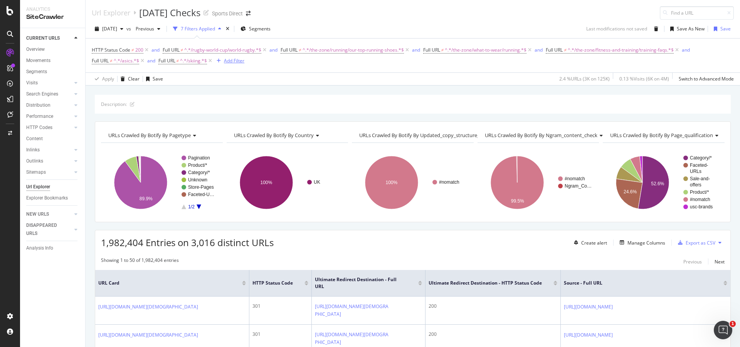
click at [229, 61] on div "Add Filter" at bounding box center [234, 60] width 20 height 7
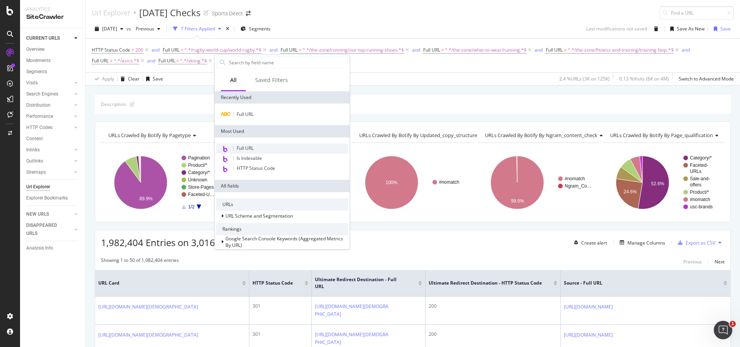
click at [263, 149] on div "Full URL" at bounding box center [282, 149] width 132 height 10
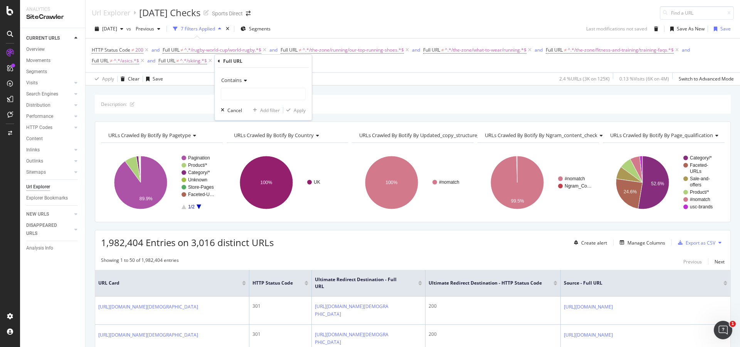
click at [239, 81] on span "Contains" at bounding box center [231, 80] width 20 height 7
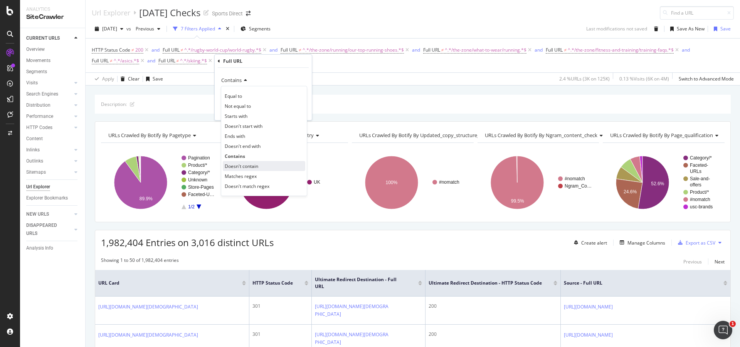
click at [258, 166] on div "Doesn't contain" at bounding box center [264, 166] width 82 height 10
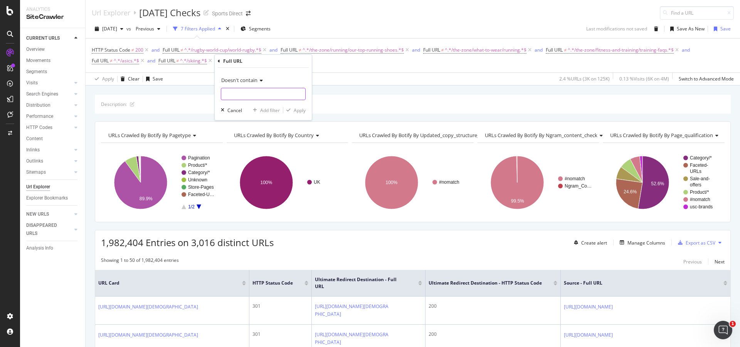
click at [252, 98] on input "text" at bounding box center [263, 94] width 84 height 12
paste input "/the-zone/what-to-wear/hiking"
type input "/the-zone/what-to-wear/hiking"
click at [298, 112] on div "Apply" at bounding box center [300, 110] width 12 height 7
click at [353, 57] on div "Add Filter" at bounding box center [347, 61] width 31 height 8
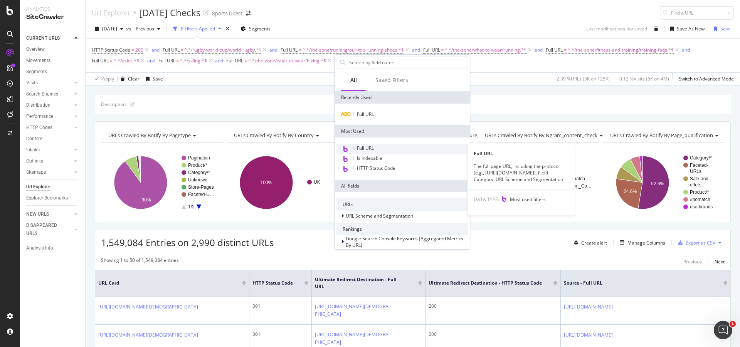
click at [398, 147] on div "Full URL" at bounding box center [402, 149] width 132 height 10
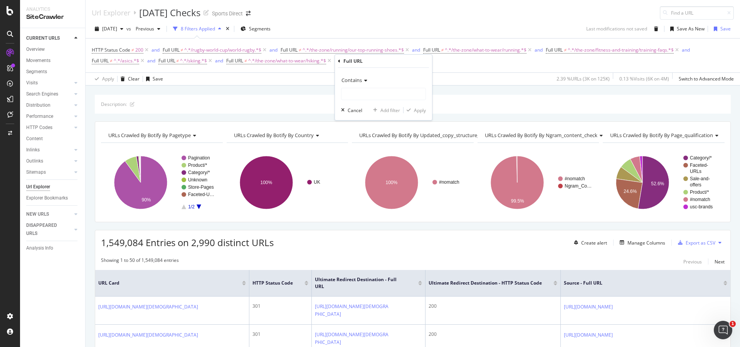
click at [363, 81] on icon at bounding box center [364, 80] width 5 height 5
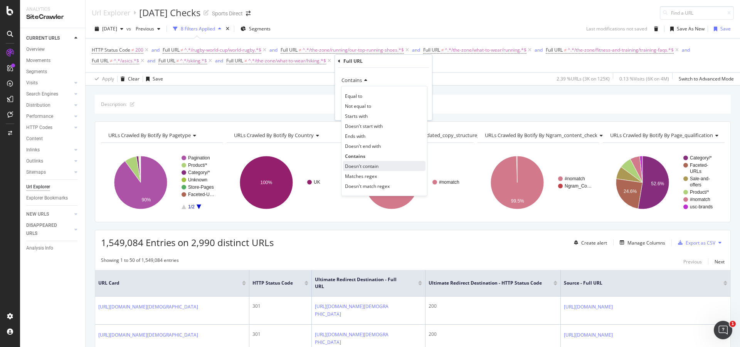
click at [384, 167] on div "Doesn't contain" at bounding box center [384, 166] width 82 height 10
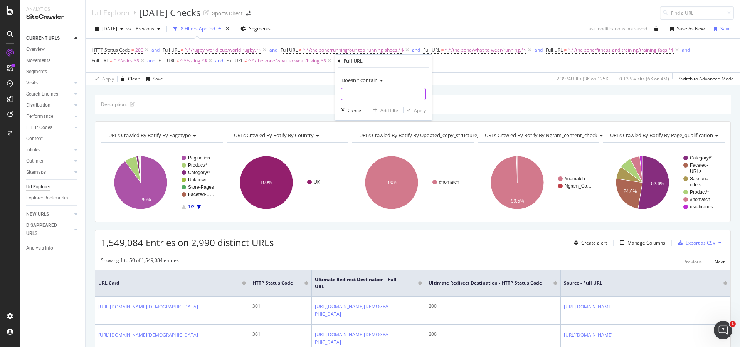
click at [378, 99] on input "text" at bounding box center [383, 94] width 84 height 12
paste input "/usa-sports"
type input "/usa-sports"
click at [418, 110] on div "Apply" at bounding box center [420, 110] width 12 height 7
click at [685, 246] on div "Export as CSV" at bounding box center [700, 243] width 30 height 7
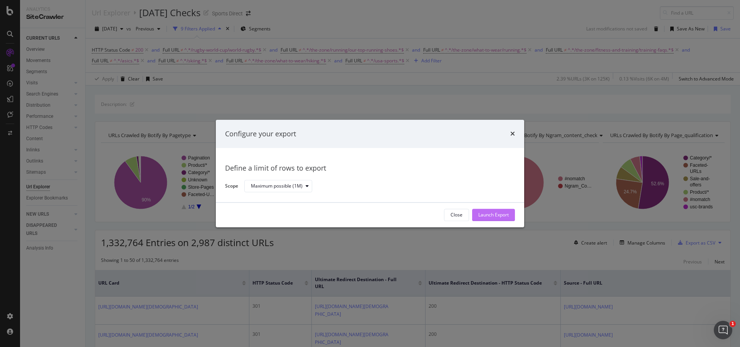
click at [500, 215] on div "Launch Export" at bounding box center [493, 215] width 30 height 7
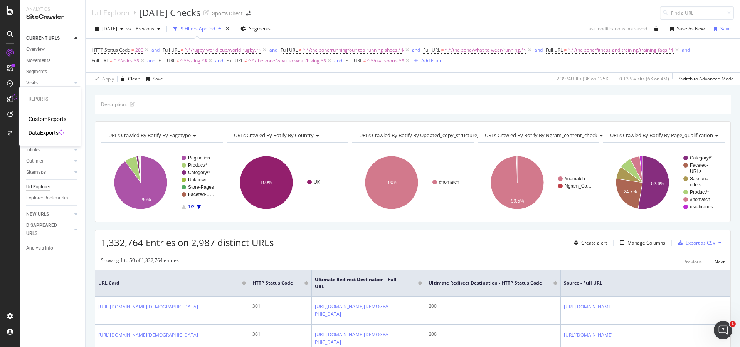
click at [38, 134] on div "DataExports" at bounding box center [44, 133] width 30 height 8
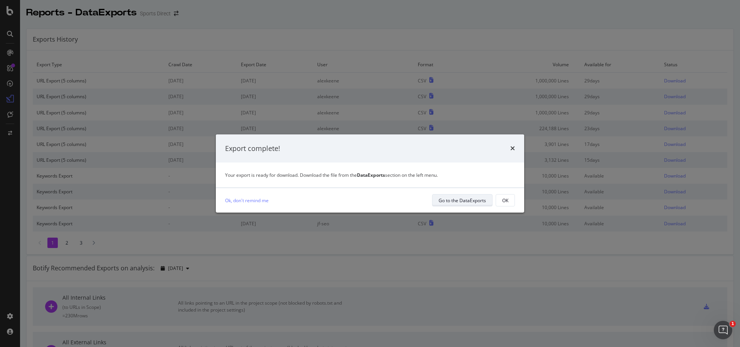
click at [465, 200] on div "Go to the DataExports" at bounding box center [461, 200] width 47 height 7
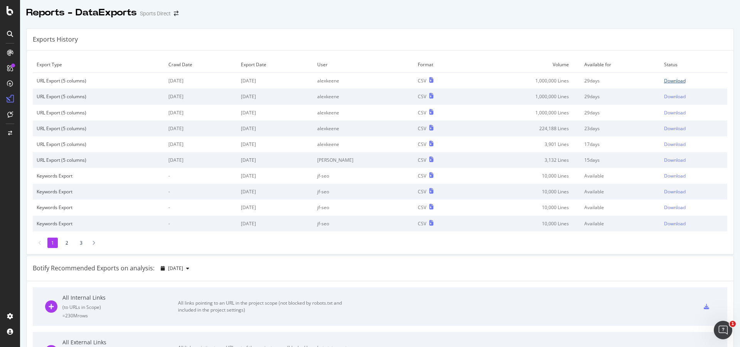
click at [666, 81] on div "Download" at bounding box center [675, 80] width 22 height 7
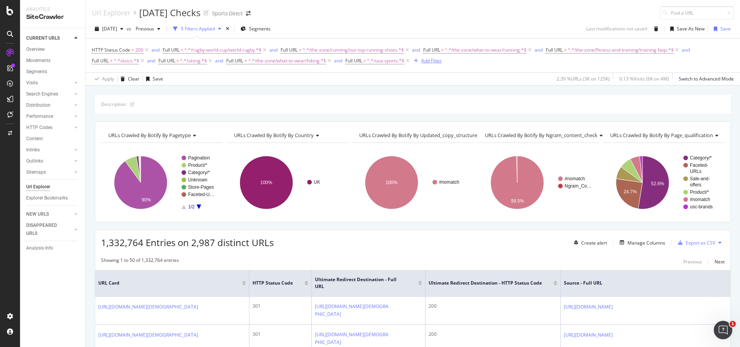
click at [437, 60] on div "Add Filter" at bounding box center [431, 60] width 20 height 7
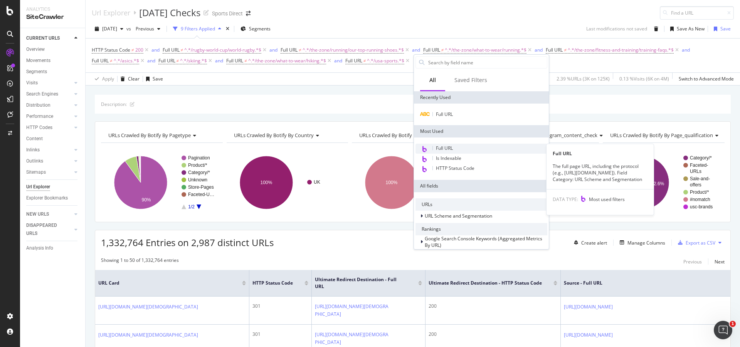
click at [460, 150] on div "Full URL" at bounding box center [481, 149] width 132 height 10
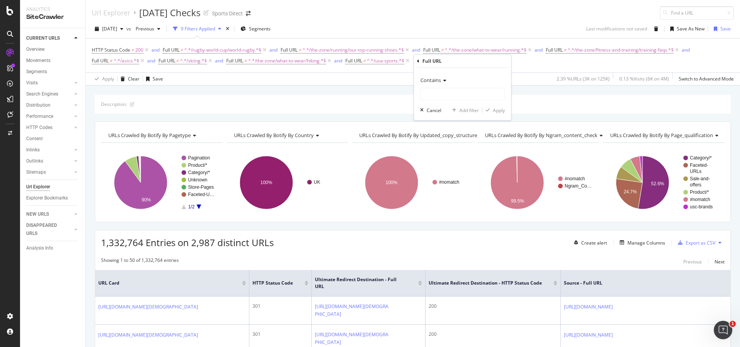
click at [437, 85] on div "Contains" at bounding box center [462, 80] width 85 height 12
click at [459, 165] on div "Doesn't contain" at bounding box center [463, 166] width 82 height 10
click at [445, 94] on input "text" at bounding box center [462, 94] width 84 height 12
paste input "/the-north-face"
type input "/the-north-face"
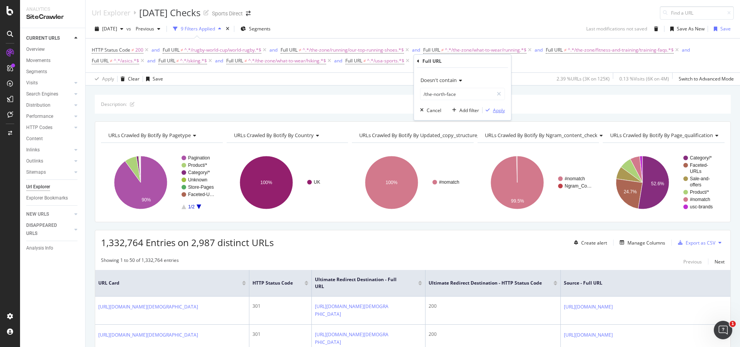
click at [500, 112] on div "Apply" at bounding box center [499, 110] width 12 height 7
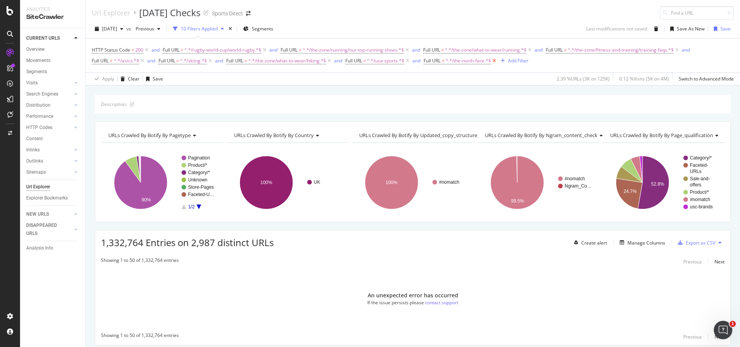
click at [497, 62] on icon at bounding box center [494, 61] width 7 height 8
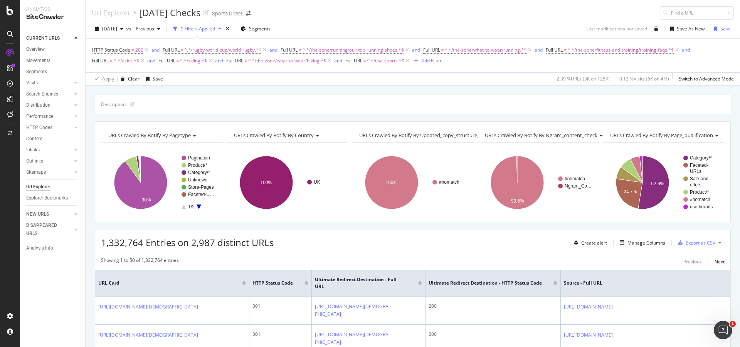
click at [497, 62] on div "HTTP Status Code ≠ 200 and Full URL ≠ ^.*/rugby-world-cup/world-rugby.*$ and Fu…" at bounding box center [413, 56] width 642 height 22
click at [441, 62] on div "Add Filter" at bounding box center [431, 60] width 20 height 7
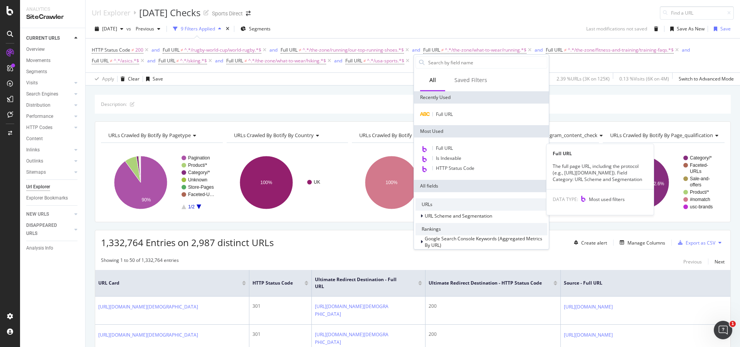
click at [462, 148] on div "Full URL" at bounding box center [481, 149] width 132 height 10
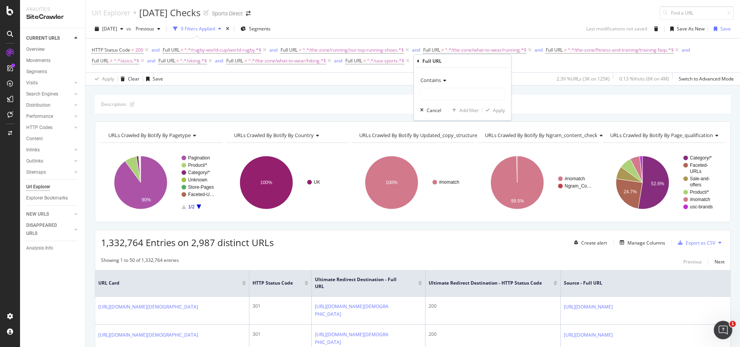
click at [443, 84] on div "Contains" at bounding box center [462, 80] width 85 height 12
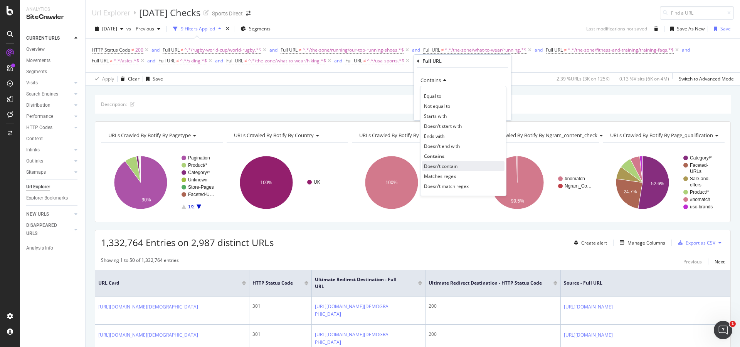
click at [460, 165] on div "Doesn't contain" at bounding box center [463, 166] width 82 height 10
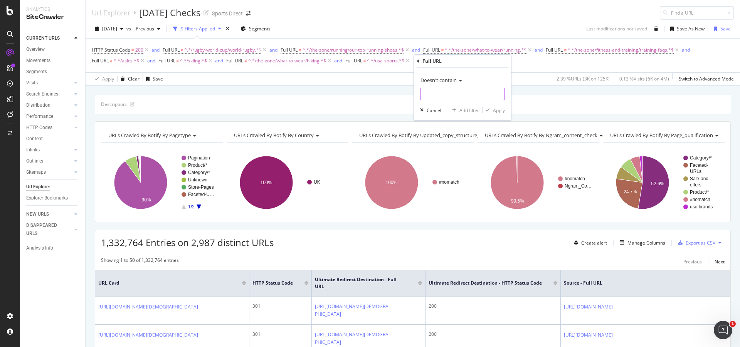
click at [444, 94] on input "text" at bounding box center [462, 94] width 84 height 12
type input "/speedo"
click at [502, 110] on div "Apply" at bounding box center [499, 110] width 12 height 7
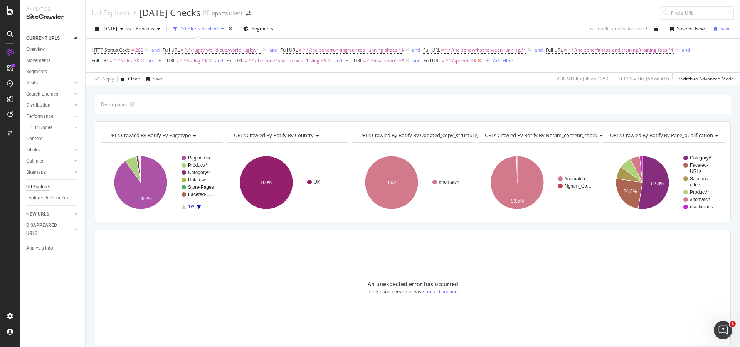
click at [481, 62] on icon at bounding box center [479, 61] width 7 height 8
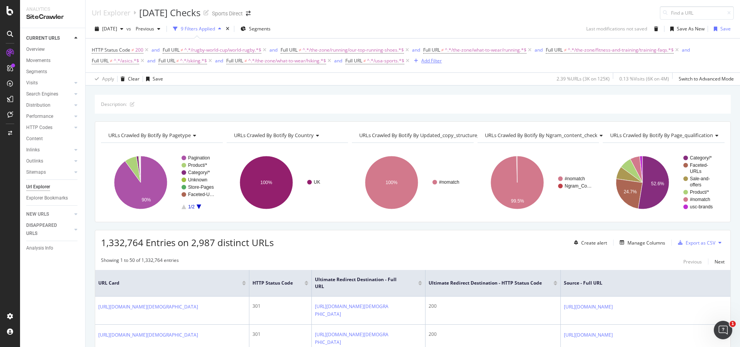
click at [433, 61] on div "Add Filter" at bounding box center [431, 60] width 20 height 7
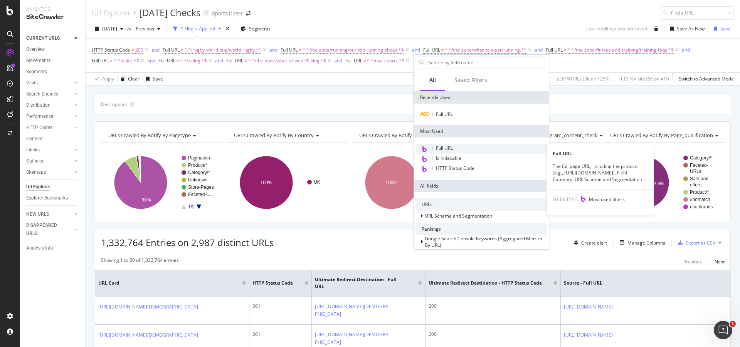
click at [475, 149] on div "Full URL" at bounding box center [481, 149] width 132 height 10
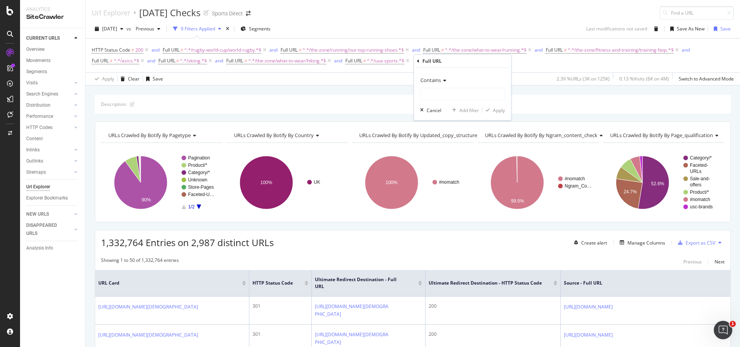
drag, startPoint x: 442, startPoint y: 77, endPoint x: 448, endPoint y: 84, distance: 9.0
click at [442, 77] on div "Contains" at bounding box center [462, 80] width 85 height 12
click at [457, 162] on div "Doesn't contain" at bounding box center [463, 166] width 82 height 10
click at [453, 96] on input "text" at bounding box center [462, 94] width 84 height 12
paste input "/outdoor/outdoor-footwear/[DEMOGRAPHIC_DATA]-outdoor-footwear/boots"
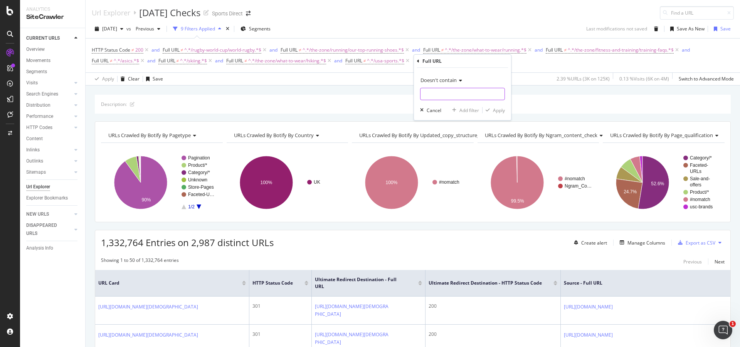
type input "/outdoor/outdoor-footwear/[DEMOGRAPHIC_DATA]-outdoor-footwear/boots"
click at [503, 107] on div "Apply" at bounding box center [499, 110] width 12 height 7
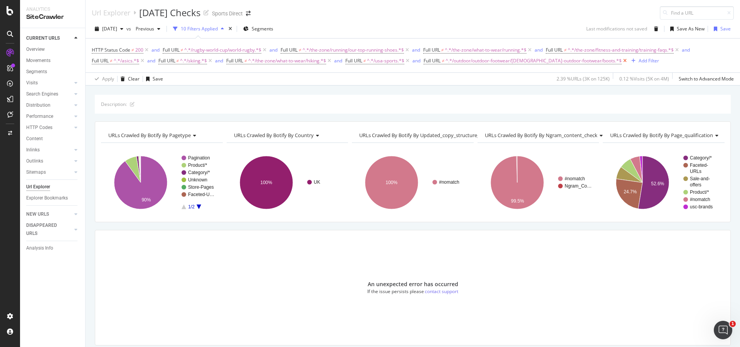
click at [621, 59] on icon at bounding box center [624, 61] width 7 height 8
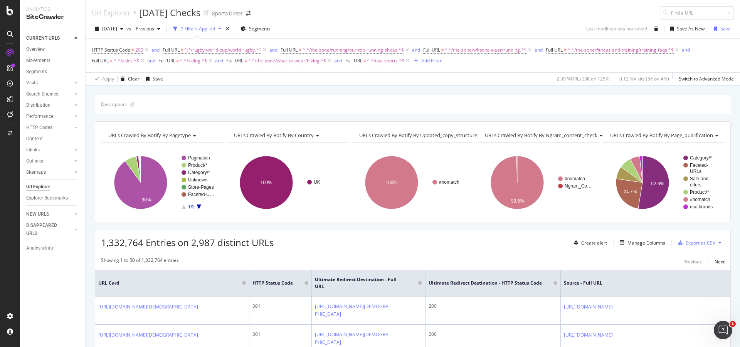
click at [464, 58] on div "HTTP Status Code ≠ 200 and Full URL ≠ ^.*/rugby-world-cup/world-rugby.*$ and Fu…" at bounding box center [413, 56] width 642 height 22
click at [701, 243] on div "Export as CSV" at bounding box center [700, 243] width 30 height 7
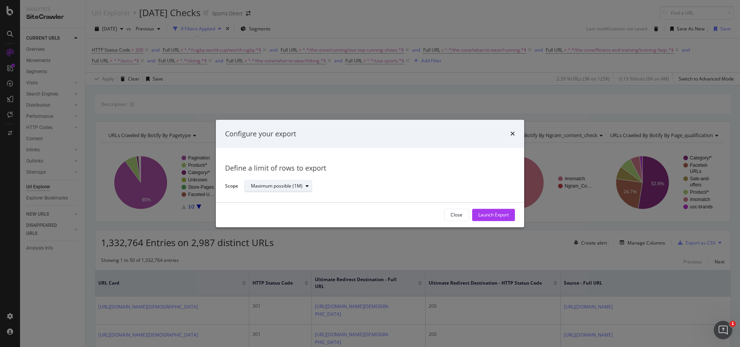
click at [300, 188] on div "Maximum possible (1M)" at bounding box center [277, 186] width 52 height 5
click at [391, 173] on div "Define a limit of rows to export" at bounding box center [370, 169] width 290 height 10
click at [512, 134] on icon "times" at bounding box center [512, 134] width 5 height 6
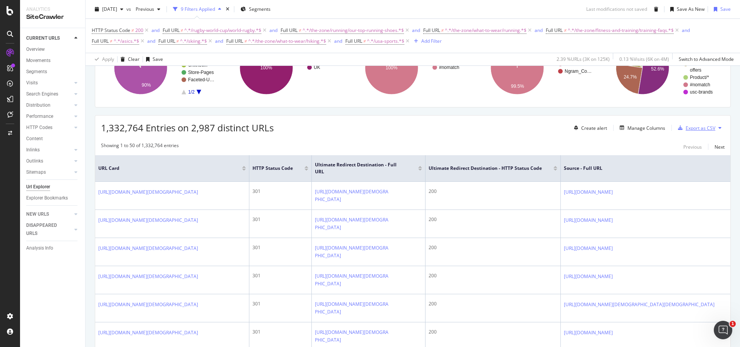
scroll to position [116, 0]
click at [505, 125] on div "1,332,764 Entries on 2,987 distinct URLs Create alert Manage Columns Export as …" at bounding box center [412, 124] width 635 height 19
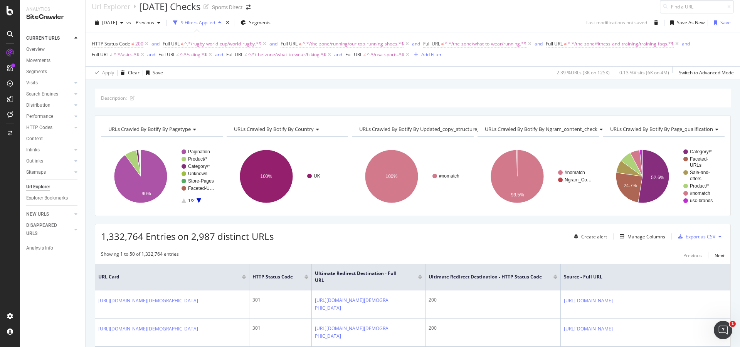
scroll to position [0, 0]
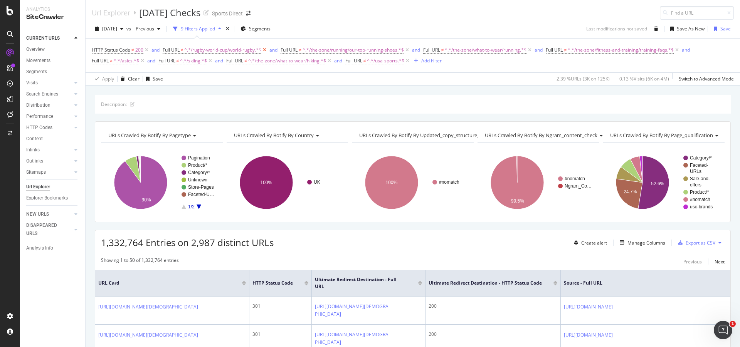
click at [265, 50] on icon at bounding box center [264, 50] width 7 height 8
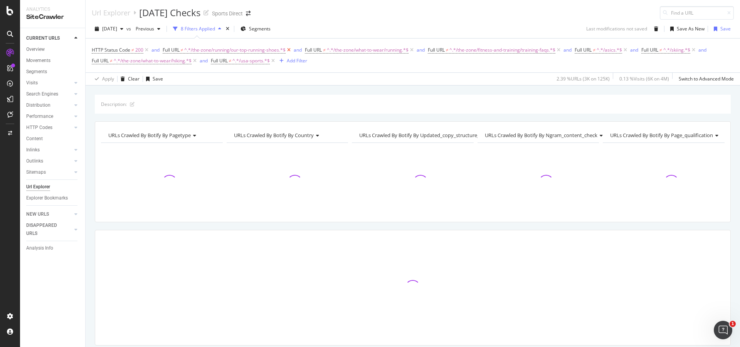
click at [291, 50] on icon at bounding box center [288, 50] width 7 height 8
click at [291, 50] on span "Full URL" at bounding box center [293, 50] width 17 height 7
click at [272, 58] on div "HTTP Status Code ≠ 200 and Full URL ≠ ^.*/the-zone/what-to-wear/running.*$ and …" at bounding box center [413, 56] width 642 height 22
click at [270, 51] on icon at bounding box center [269, 50] width 7 height 8
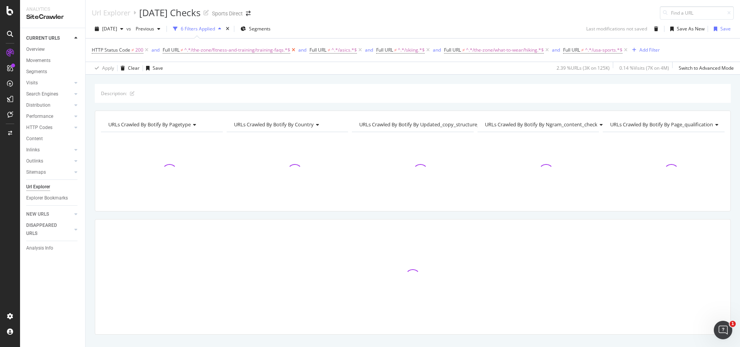
click at [295, 49] on icon at bounding box center [293, 50] width 7 height 8
click at [214, 49] on icon at bounding box center [213, 50] width 7 height 8
click at [214, 49] on icon at bounding box center [214, 50] width 7 height 8
click at [264, 51] on icon at bounding box center [265, 50] width 7 height 8
click at [226, 50] on icon at bounding box center [225, 50] width 7 height 8
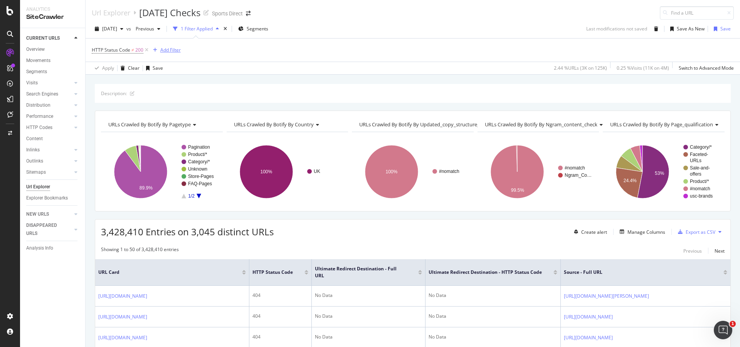
click at [175, 49] on div "Add Filter" at bounding box center [170, 50] width 20 height 7
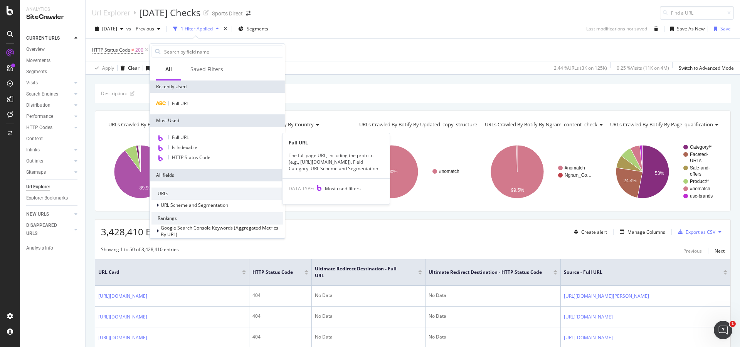
click at [188, 139] on span "Full URL" at bounding box center [180, 137] width 17 height 7
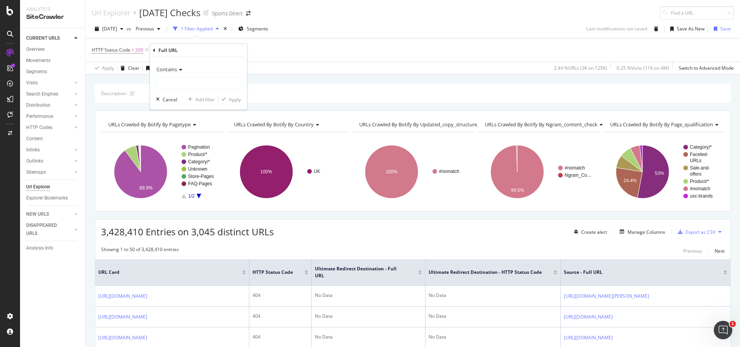
click at [165, 66] on span "Contains" at bounding box center [166, 69] width 20 height 7
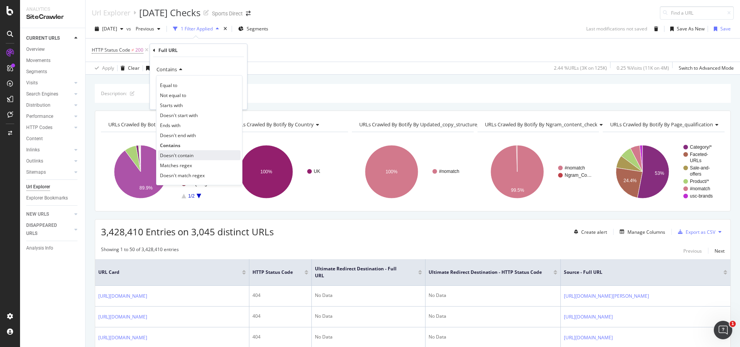
click at [188, 158] on span "Doesn't contain" at bounding box center [177, 155] width 34 height 7
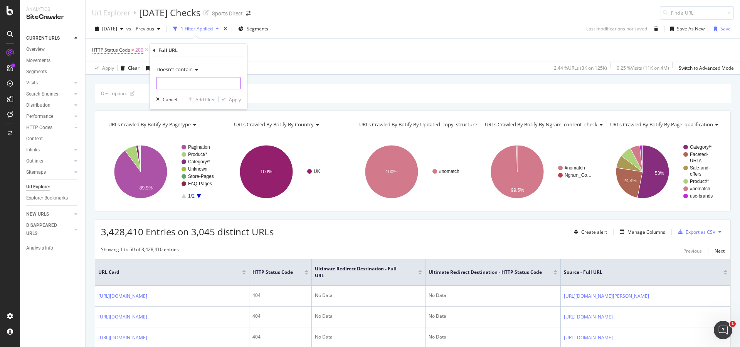
click at [190, 82] on input "text" at bounding box center [198, 83] width 84 height 12
type input "c"
type input "dcp"
click at [233, 99] on div "Apply" at bounding box center [235, 99] width 12 height 7
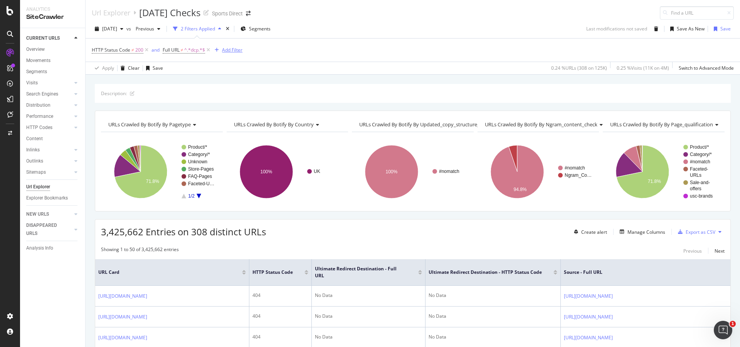
click at [237, 51] on div "Add Filter" at bounding box center [232, 50] width 20 height 7
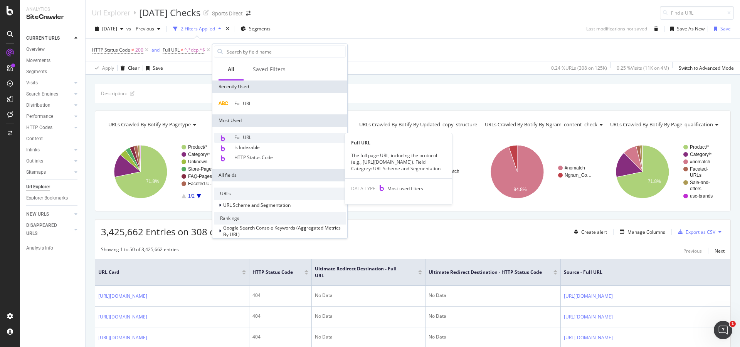
click at [270, 135] on div "Full URL" at bounding box center [280, 138] width 132 height 10
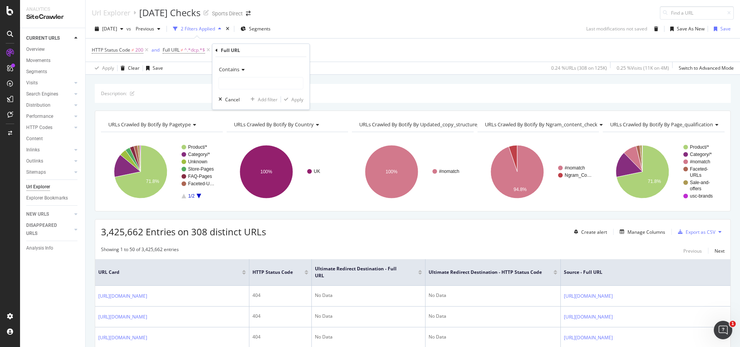
click at [243, 72] on icon at bounding box center [241, 69] width 5 height 5
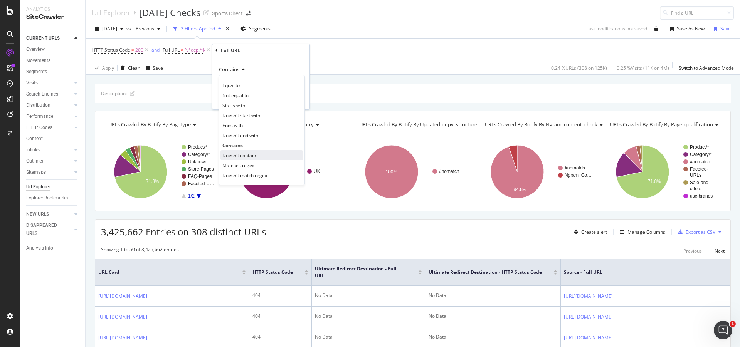
click at [282, 154] on div "Doesn't contain" at bounding box center [261, 155] width 82 height 10
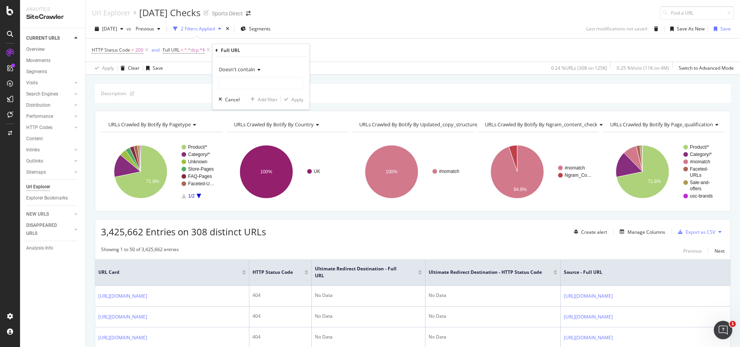
click at [252, 72] on span "Doesn't contain" at bounding box center [237, 69] width 36 height 7
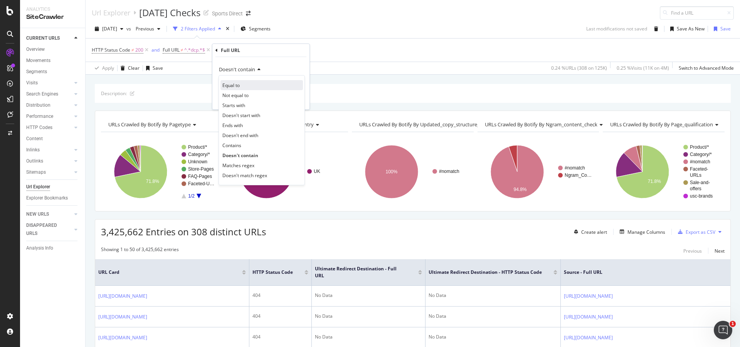
click at [249, 82] on div "Equal to" at bounding box center [261, 85] width 82 height 10
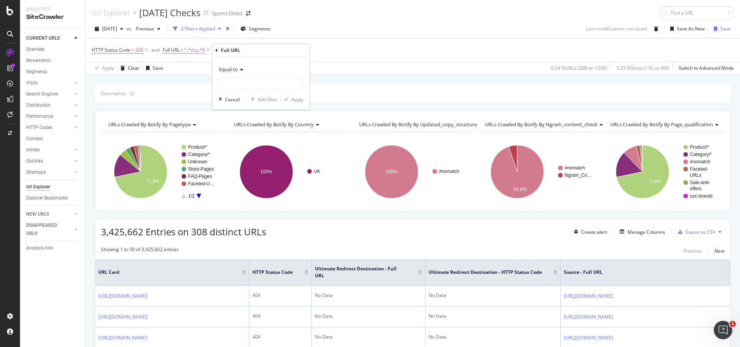
click at [241, 70] on icon at bounding box center [240, 69] width 5 height 5
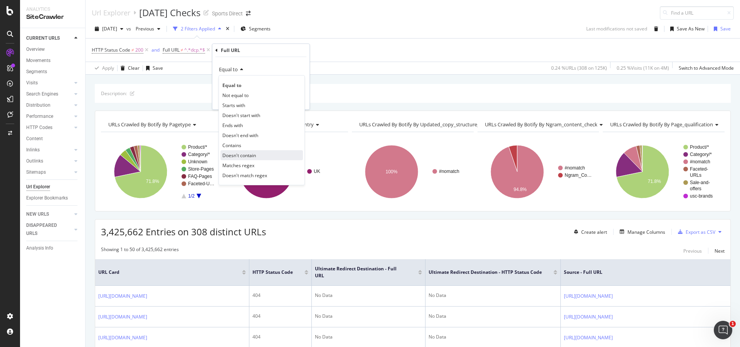
click at [259, 157] on div "Doesn't contain" at bounding box center [261, 155] width 82 height 10
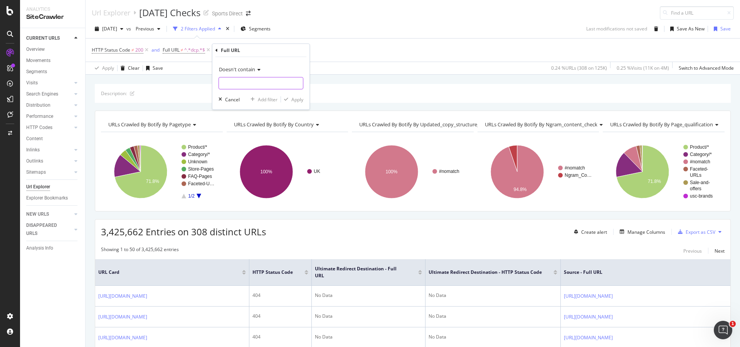
click at [238, 79] on input "text" at bounding box center [261, 83] width 84 height 12
type input "/the-zone"
click at [297, 101] on div "Apply" at bounding box center [297, 99] width 12 height 7
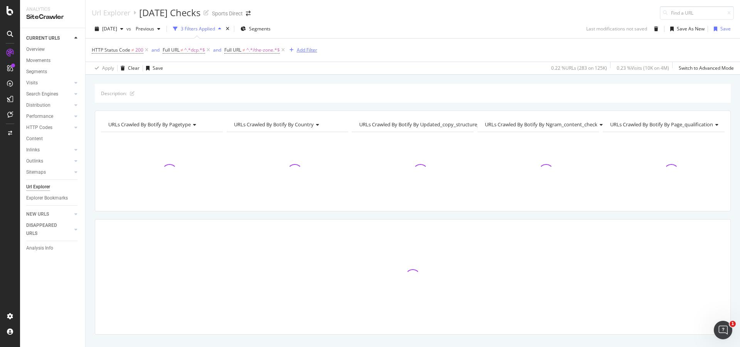
click at [310, 52] on div "Add Filter" at bounding box center [307, 50] width 20 height 7
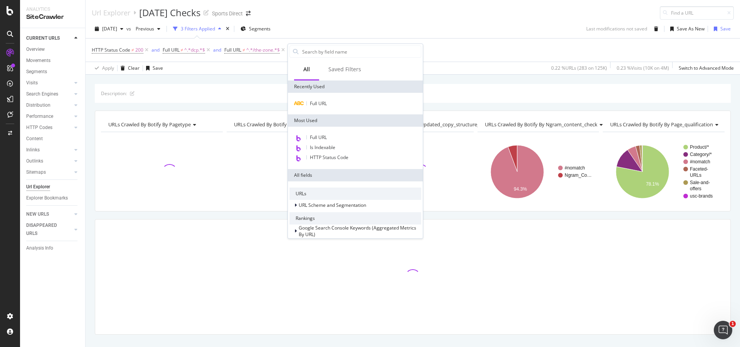
click at [339, 25] on div "[DATE] vs Previous 3 Filters Applied Segments Last modifications not saved Save…" at bounding box center [413, 30] width 654 height 15
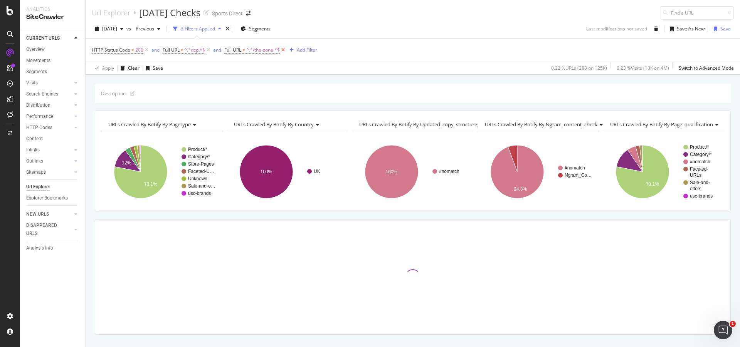
click at [285, 51] on icon at bounding box center [283, 50] width 7 height 8
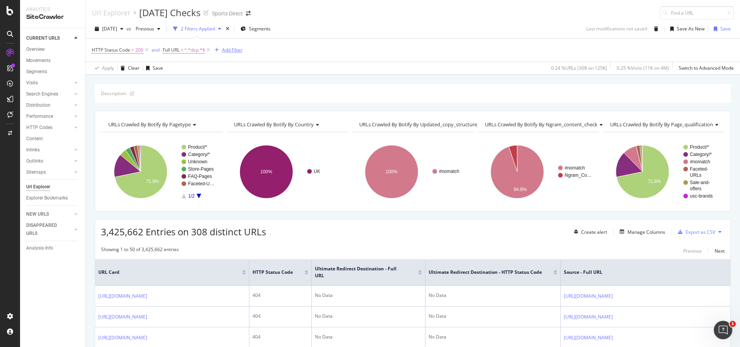
click at [231, 51] on div "Add Filter" at bounding box center [232, 50] width 20 height 7
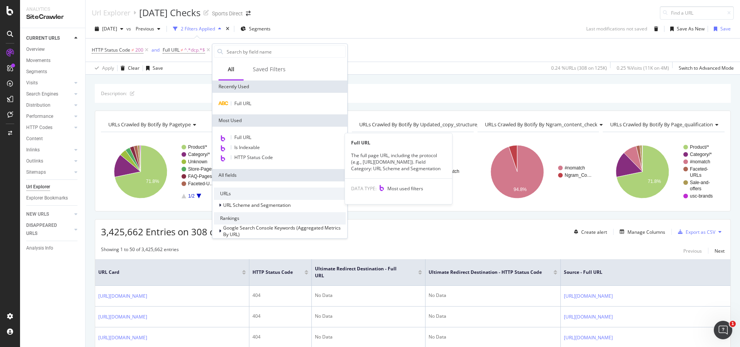
click at [280, 138] on div "Full URL" at bounding box center [280, 138] width 132 height 10
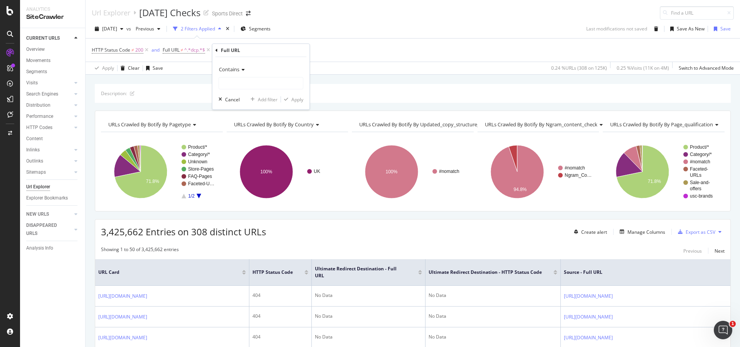
click at [250, 71] on div "Contains" at bounding box center [260, 69] width 85 height 12
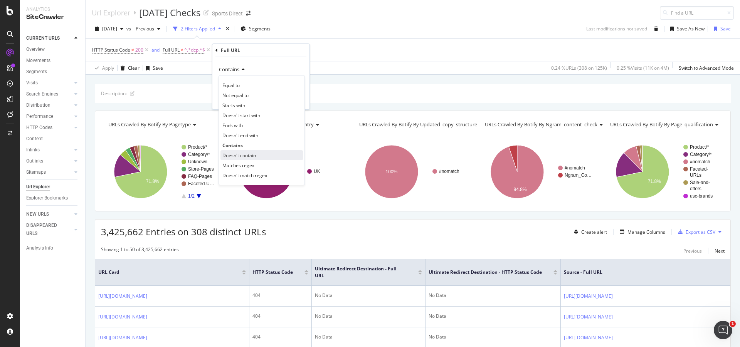
click at [274, 156] on div "Doesn't contain" at bounding box center [261, 155] width 82 height 10
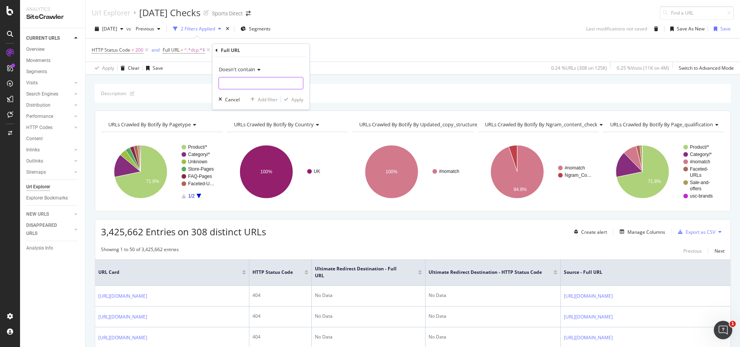
click at [232, 82] on input "text" at bounding box center [261, 83] width 84 height 12
type input "/asics"
click at [294, 100] on div "Apply" at bounding box center [297, 99] width 12 height 7
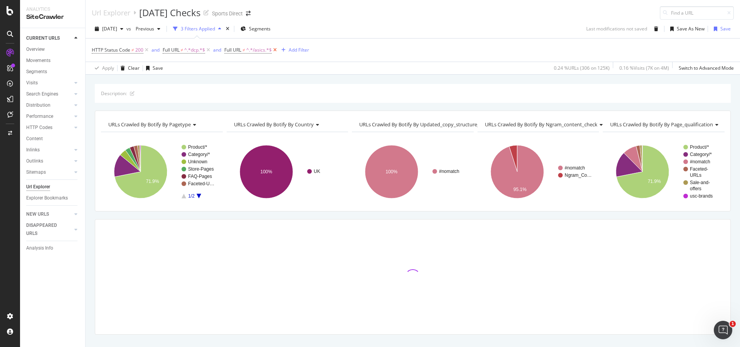
click at [276, 51] on icon at bounding box center [275, 50] width 7 height 8
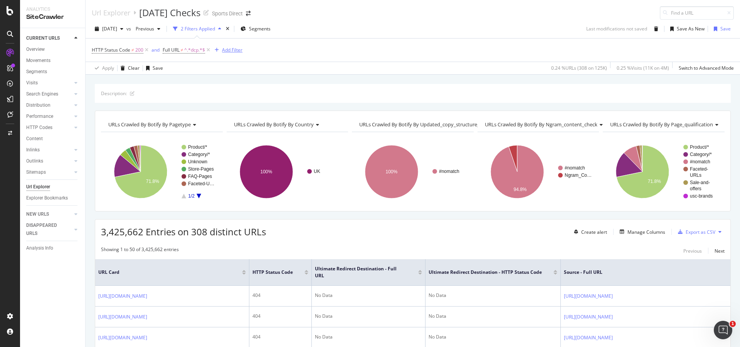
click at [228, 52] on div "Add Filter" at bounding box center [232, 50] width 20 height 7
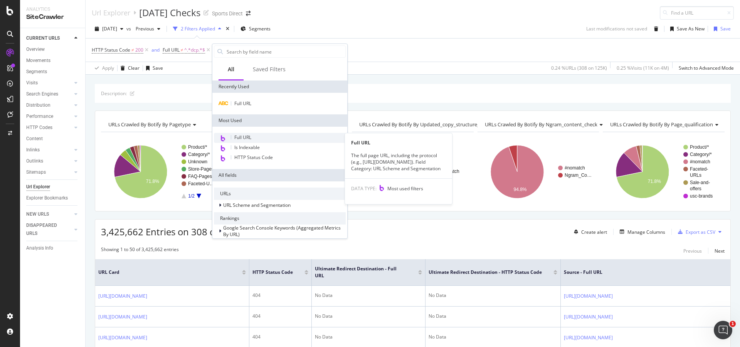
click at [260, 138] on div "Full URL" at bounding box center [280, 138] width 132 height 10
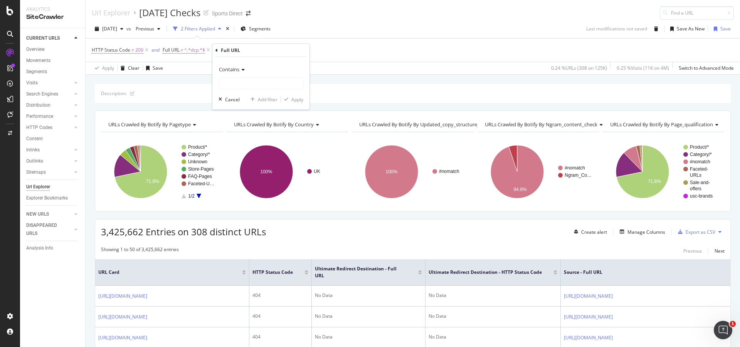
click at [237, 72] on span "Contains" at bounding box center [229, 69] width 20 height 7
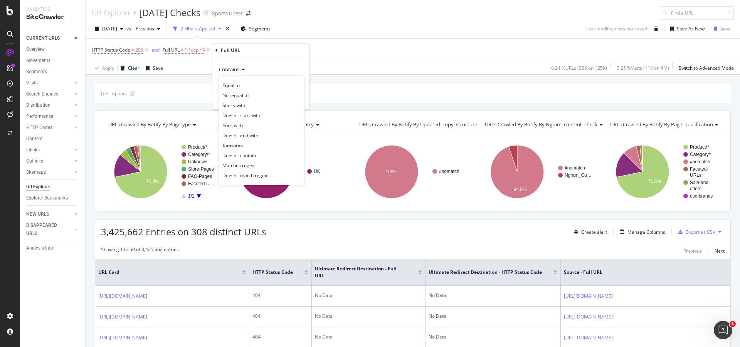
click at [255, 152] on span "Doesn't contain" at bounding box center [239, 155] width 34 height 7
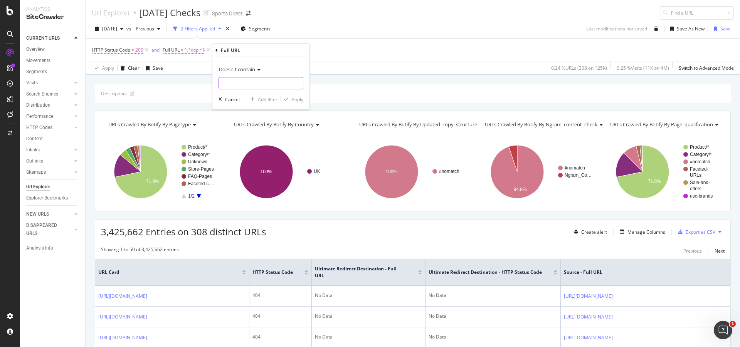
click at [244, 84] on input "text" at bounding box center [261, 83] width 84 height 12
type input "/asics"
click at [263, 101] on div "Add filter" at bounding box center [268, 99] width 20 height 7
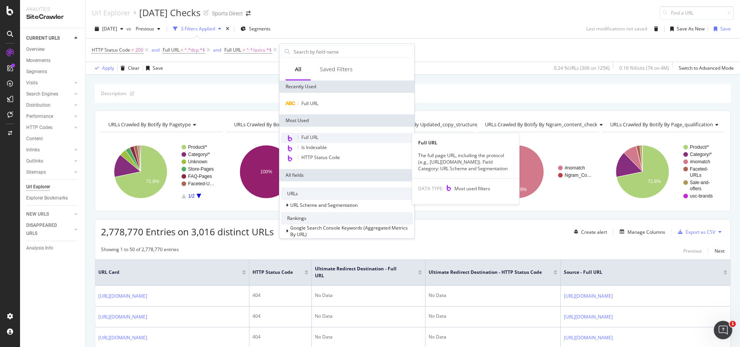
click at [327, 133] on div "Full URL" at bounding box center [347, 138] width 132 height 10
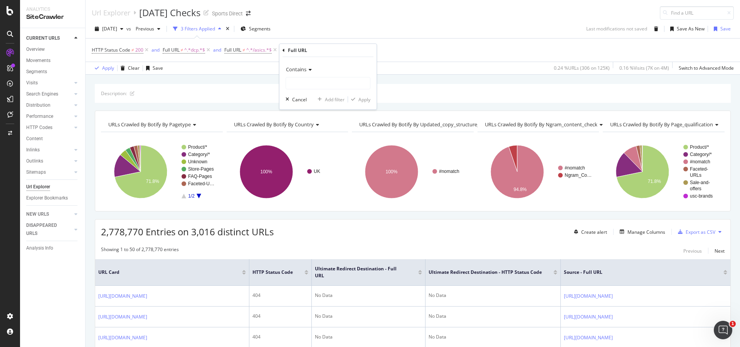
click at [295, 64] on div "Contains" at bounding box center [327, 69] width 85 height 12
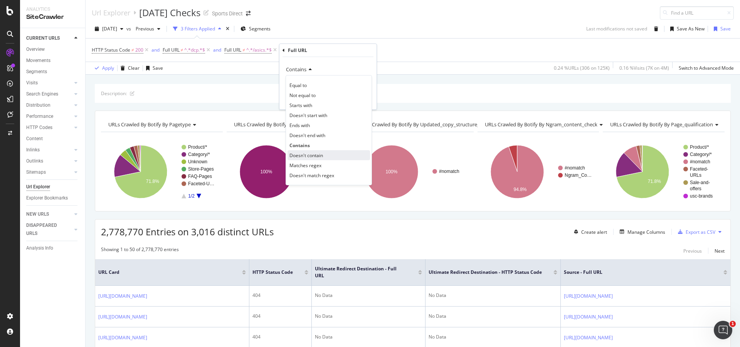
click at [339, 158] on div "Doesn't contain" at bounding box center [328, 155] width 82 height 10
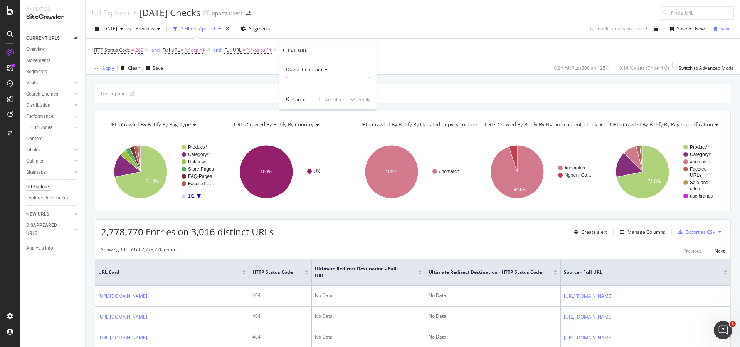
click at [316, 84] on input "text" at bounding box center [328, 83] width 84 height 12
click at [299, 84] on input "/" at bounding box center [322, 83] width 73 height 12
paste input "rugby-world-cup/world-rugby"
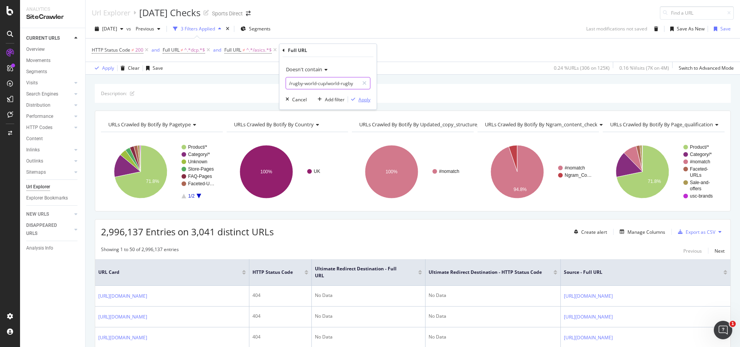
type input "/rugby-world-cup/world-rugby"
click at [362, 97] on div "Apply" at bounding box center [364, 99] width 12 height 7
click at [420, 49] on div "Add Filter" at bounding box center [416, 50] width 20 height 7
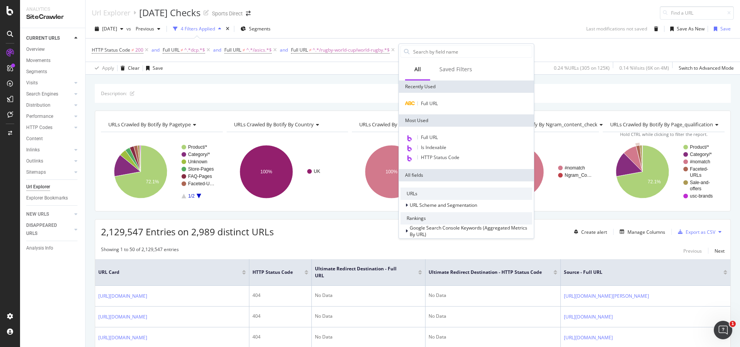
click at [437, 131] on div "Full URL Is Indexable HTTP Status Code" at bounding box center [466, 148] width 135 height 42
click at [436, 134] on span "Full URL" at bounding box center [429, 137] width 17 height 7
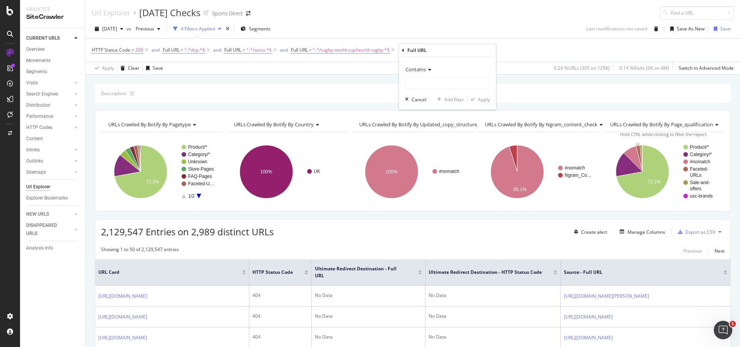
click at [426, 69] on icon at bounding box center [428, 69] width 5 height 5
click at [438, 156] on span "Doesn't contain" at bounding box center [426, 155] width 34 height 7
click at [427, 86] on input "text" at bounding box center [447, 83] width 84 height 12
paste input "/the-zone/running/our-top-running-shoes"
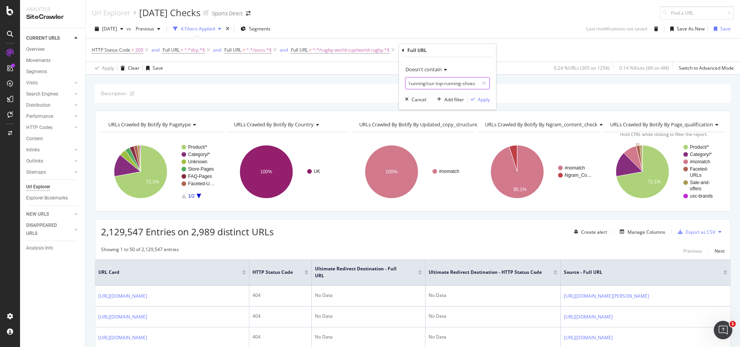
type input "/the-zone/running/our-top-running-shoes"
click at [458, 100] on div "Add filter" at bounding box center [454, 99] width 20 height 7
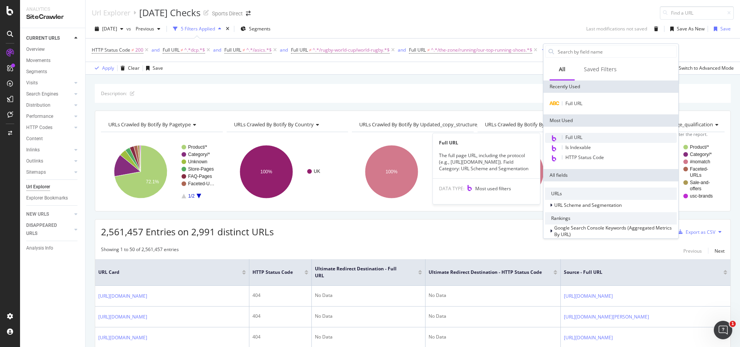
click at [571, 136] on span "Full URL" at bounding box center [573, 137] width 17 height 7
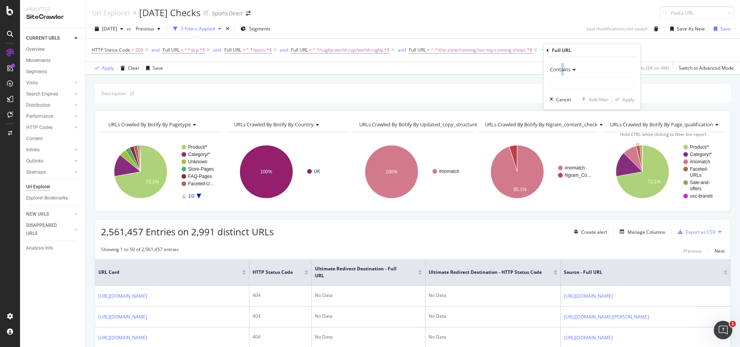
click at [562, 70] on span "Contains" at bounding box center [560, 69] width 20 height 7
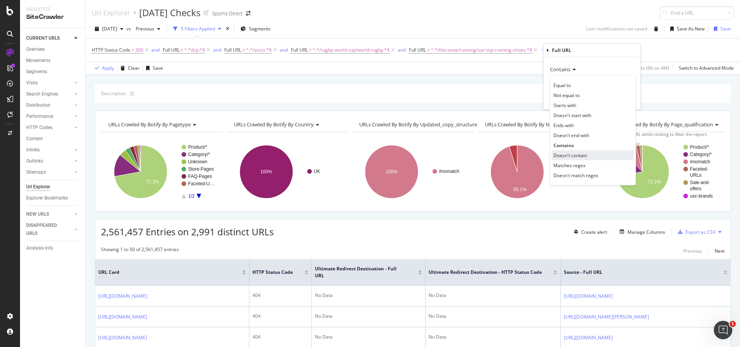
click at [582, 154] on span "Doesn't contain" at bounding box center [570, 155] width 34 height 7
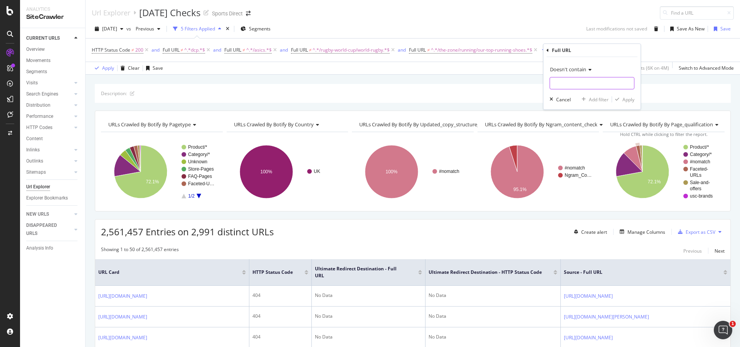
click at [570, 84] on input "text" at bounding box center [592, 83] width 84 height 12
paste input "/the-zone/what-to-wear/running"
type input "/the-zone/what-to-wear/running"
click at [627, 100] on div "Apply" at bounding box center [628, 99] width 12 height 7
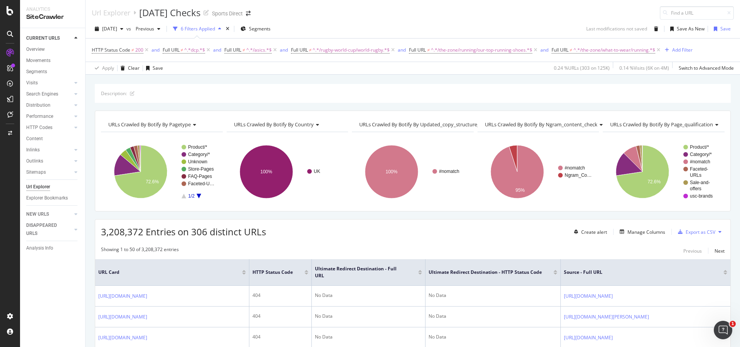
click at [487, 59] on div "HTTP Status Code ≠ 200 and Full URL ≠ ^.*dcp.*$ and Full URL ≠ ^.*/asics.*$ and…" at bounding box center [413, 50] width 642 height 23
click at [683, 52] on div "Add Filter" at bounding box center [682, 50] width 20 height 7
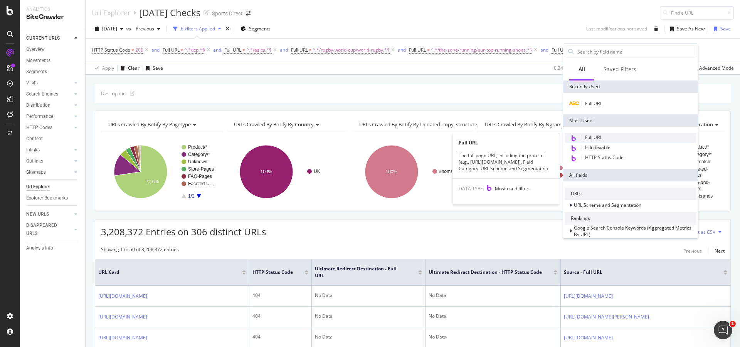
click at [630, 137] on div "Full URL" at bounding box center [630, 138] width 132 height 10
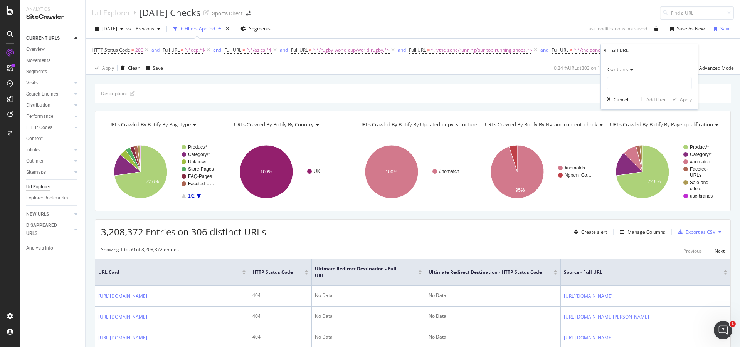
click at [622, 70] on span "Contains" at bounding box center [617, 69] width 20 height 7
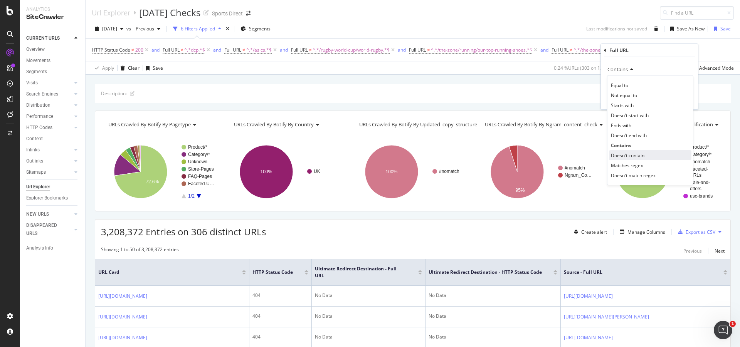
click at [649, 156] on div "Doesn't contain" at bounding box center [650, 155] width 82 height 10
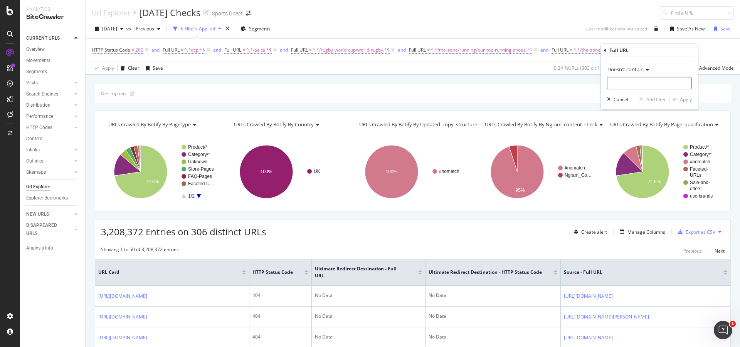
click at [623, 79] on input "text" at bounding box center [649, 83] width 84 height 12
paste input "/the-zone/fitness-and-training/training-faqs"
type input "/the-zone/fitness-and-training/training-faqs"
click at [659, 99] on div "Add filter" at bounding box center [656, 99] width 20 height 7
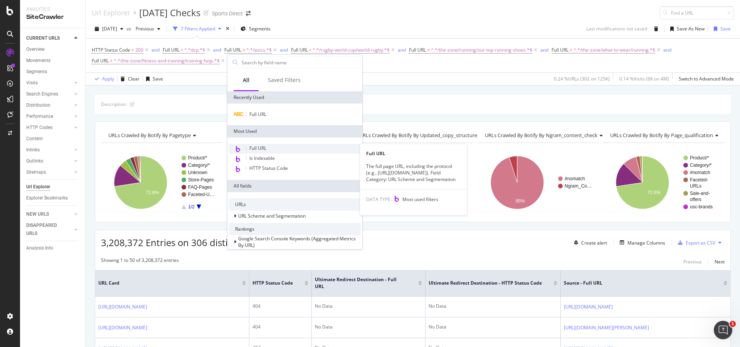
click at [275, 146] on div "Full URL" at bounding box center [295, 149] width 132 height 10
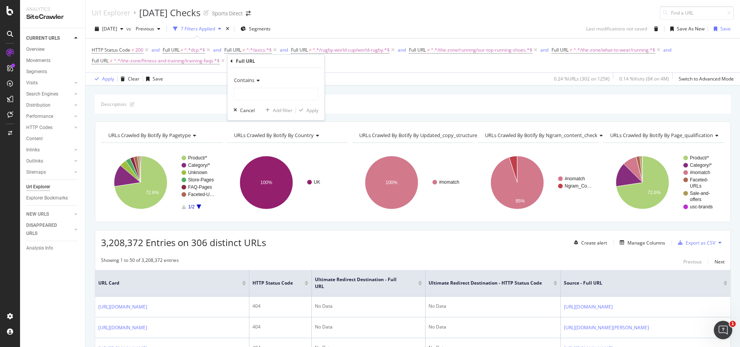
click at [252, 85] on div "Contains" at bounding box center [275, 80] width 85 height 12
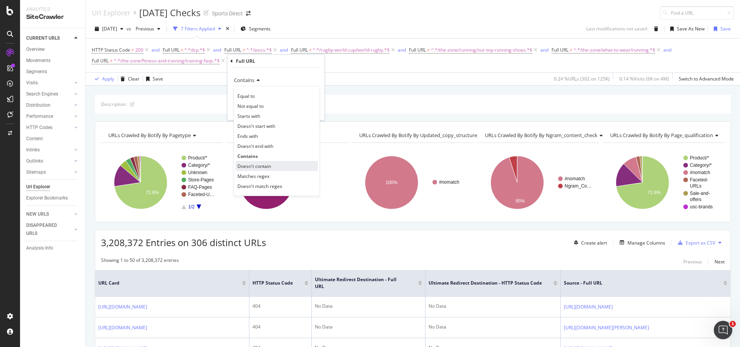
click at [267, 166] on span "Doesn't contain" at bounding box center [254, 166] width 34 height 7
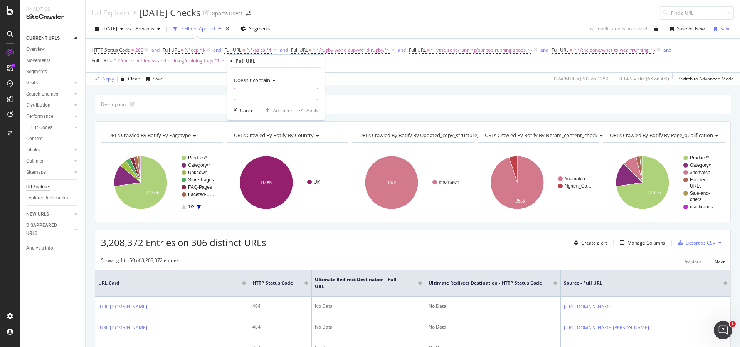
click at [259, 89] on input "text" at bounding box center [276, 94] width 84 height 12
type input "/asics"
click at [314, 110] on div "Apply" at bounding box center [312, 110] width 12 height 7
click at [317, 62] on div "Add Filter" at bounding box center [313, 60] width 20 height 7
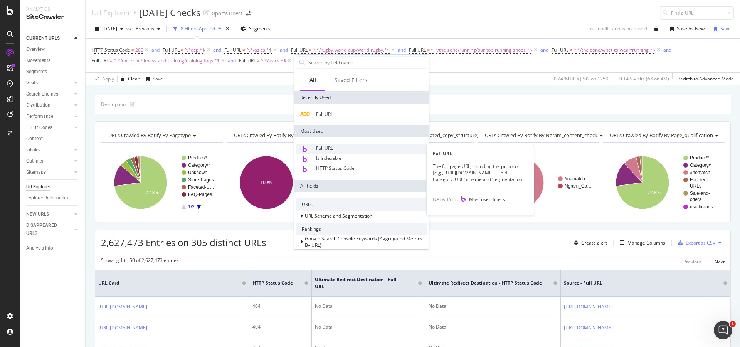
click at [354, 145] on div "Full URL" at bounding box center [361, 149] width 132 height 10
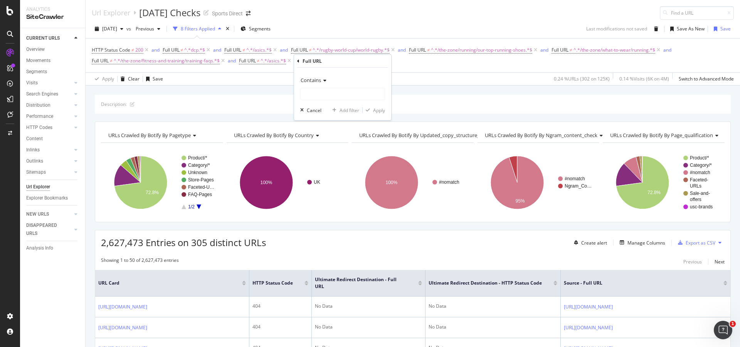
click at [316, 76] on div "Contains" at bounding box center [342, 80] width 85 height 12
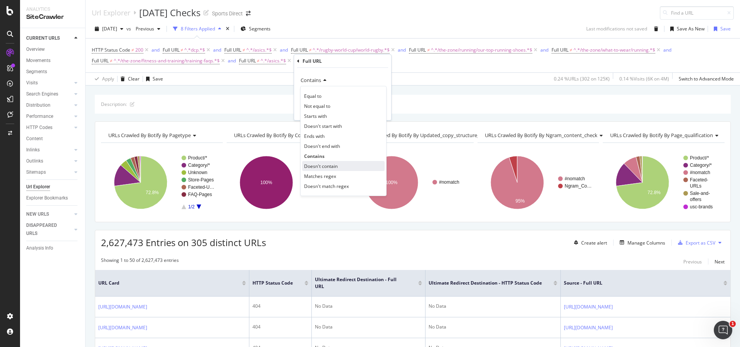
click at [338, 167] on div "Doesn't contain" at bounding box center [343, 166] width 82 height 10
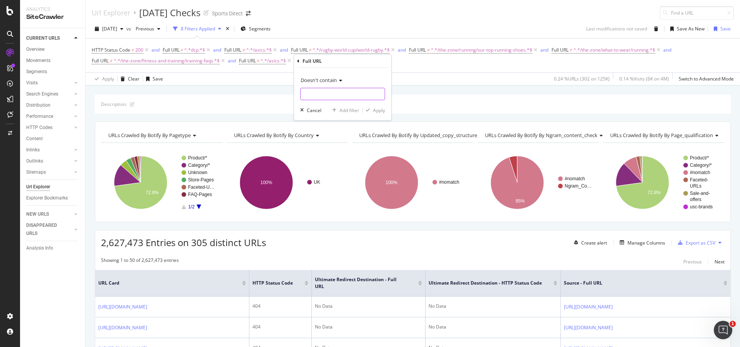
click at [328, 94] on input "text" at bounding box center [342, 94] width 84 height 12
type input "/skiing"
click at [342, 109] on div "Add filter" at bounding box center [349, 110] width 20 height 7
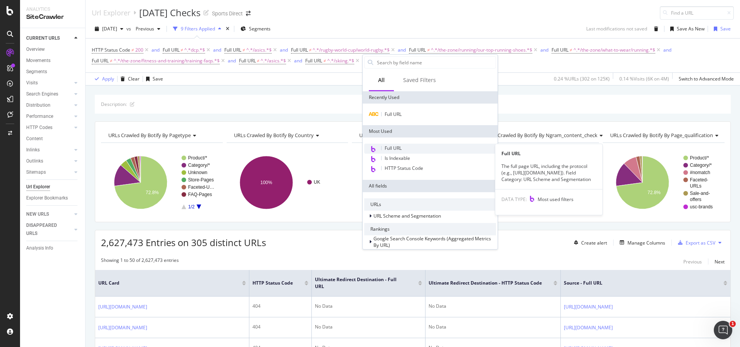
click at [425, 149] on div "Full URL" at bounding box center [430, 149] width 132 height 10
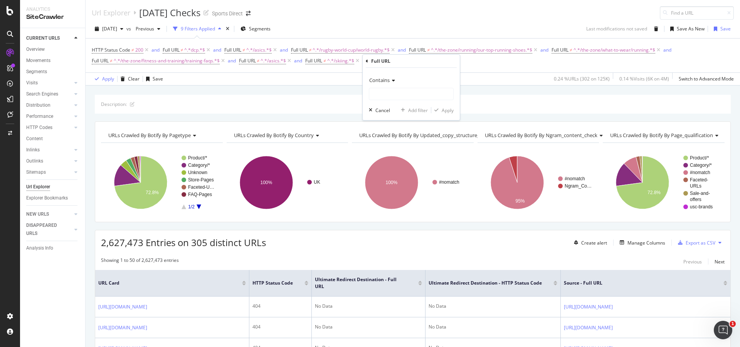
click at [391, 82] on icon at bounding box center [391, 80] width 5 height 5
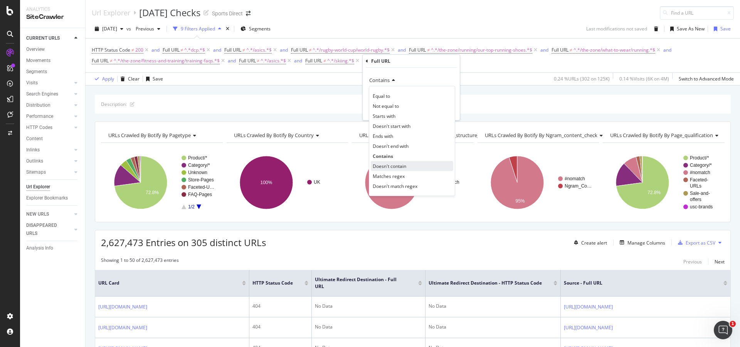
click at [408, 166] on div "Doesn't contain" at bounding box center [412, 166] width 82 height 10
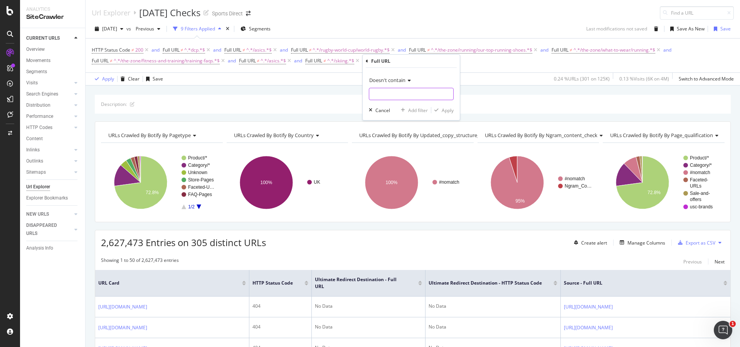
click at [396, 92] on input "text" at bounding box center [411, 94] width 84 height 12
paste input "/the-zone/what-to-wear/hiking"
type input "/the-zone/what-to-wear/hiking"
click at [443, 109] on div "Apply" at bounding box center [447, 110] width 12 height 7
click at [500, 63] on div "Add Filter" at bounding box center [500, 60] width 20 height 7
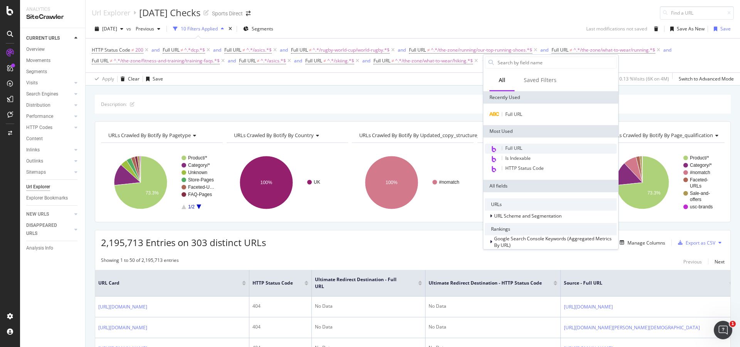
click at [535, 149] on div "Full URL" at bounding box center [551, 149] width 132 height 10
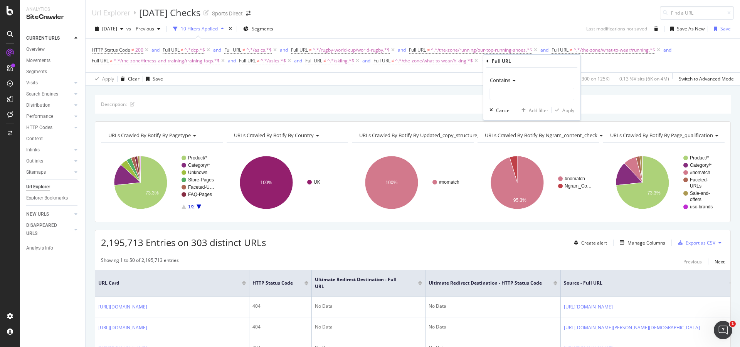
click at [511, 81] on icon at bounding box center [512, 80] width 5 height 5
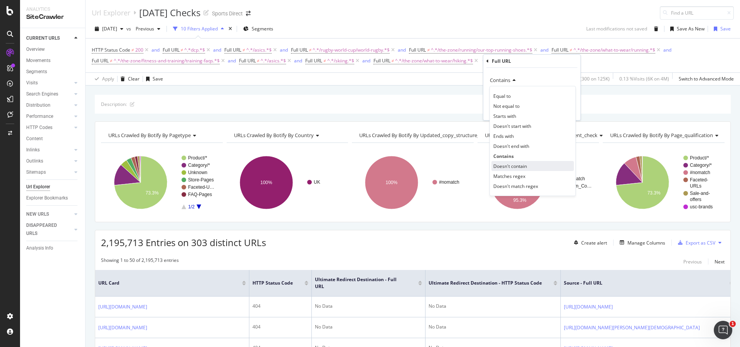
click at [530, 163] on div "Doesn't contain" at bounding box center [532, 166] width 82 height 10
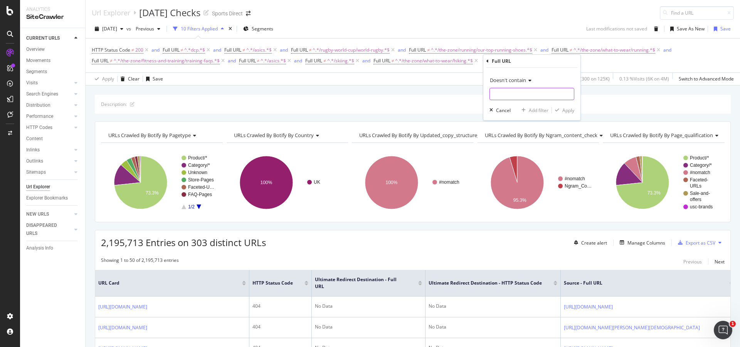
click at [520, 96] on input "text" at bounding box center [532, 94] width 84 height 12
type input "/usa-sports"
click at [574, 111] on div "Doesn't contain /usa-sports Cancel Add filter Apply" at bounding box center [531, 94] width 97 height 52
click at [567, 111] on div "Apply" at bounding box center [568, 110] width 12 height 7
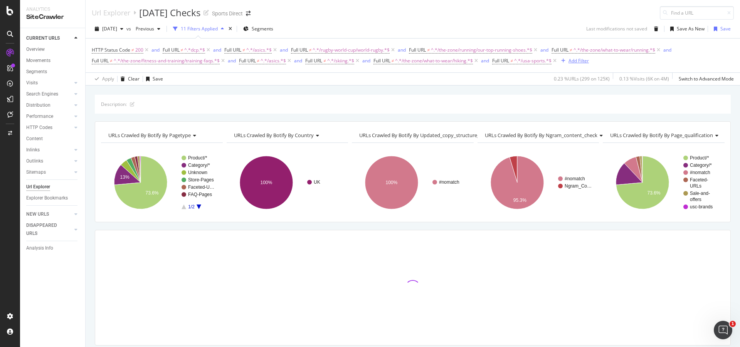
click at [586, 64] on div "Add Filter" at bounding box center [578, 60] width 20 height 7
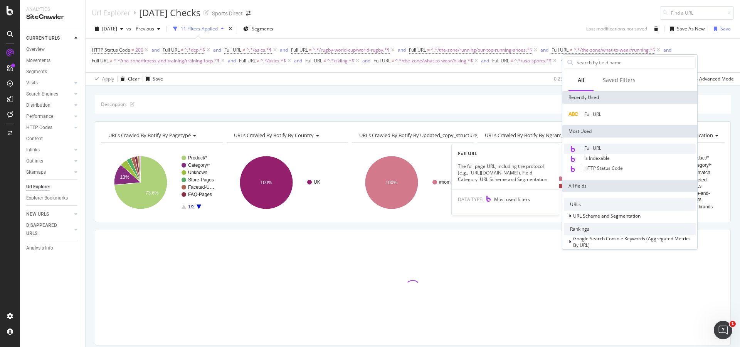
click at [638, 148] on div "Full URL" at bounding box center [630, 149] width 132 height 10
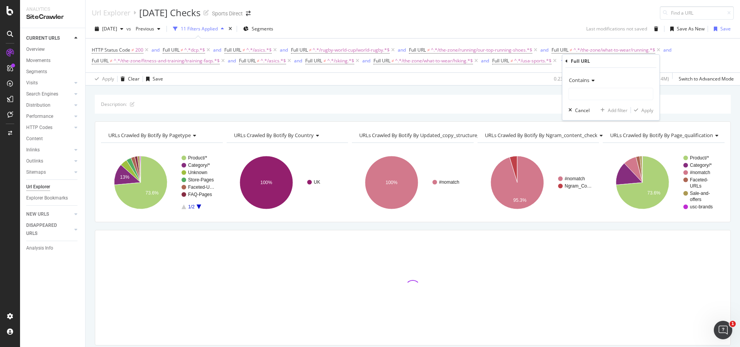
click at [582, 80] on span "Contains" at bounding box center [579, 80] width 20 height 7
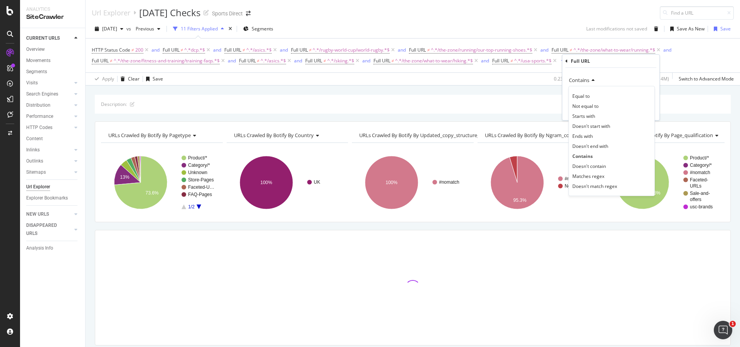
click at [610, 171] on div "Doesn't contain" at bounding box center [611, 166] width 82 height 10
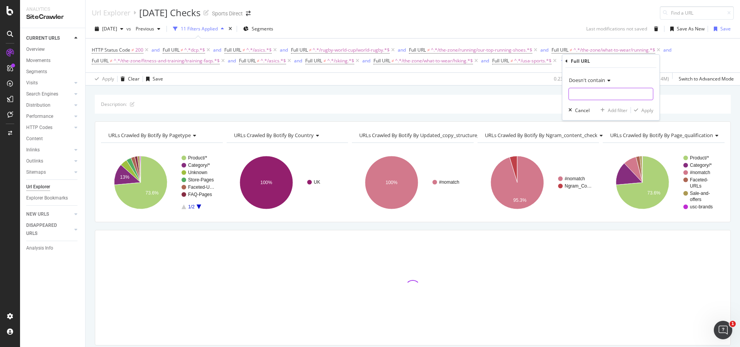
click at [589, 97] on input "text" at bounding box center [611, 94] width 84 height 12
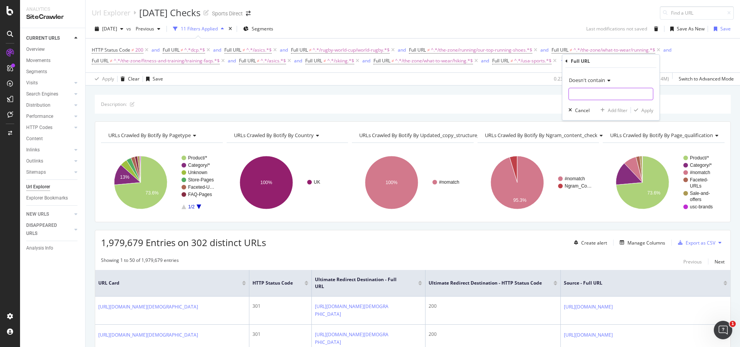
click at [590, 92] on input "text" at bounding box center [611, 94] width 84 height 12
paste input "/outdoor/outdoor-footwear/[DEMOGRAPHIC_DATA]-outdoor-footwear/boots"
type input "/outdoor/outdoor-footwear/[DEMOGRAPHIC_DATA]-outdoor-footwear/boots"
click at [643, 113] on div "Apply" at bounding box center [647, 110] width 12 height 7
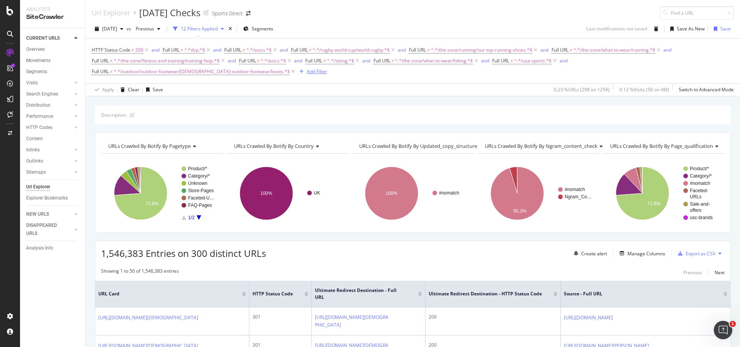
click at [307, 71] on div "Add Filter" at bounding box center [317, 71] width 20 height 7
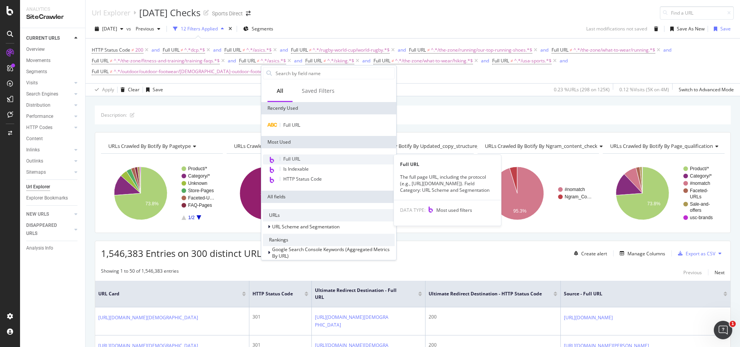
click at [312, 160] on div "Full URL" at bounding box center [329, 159] width 132 height 10
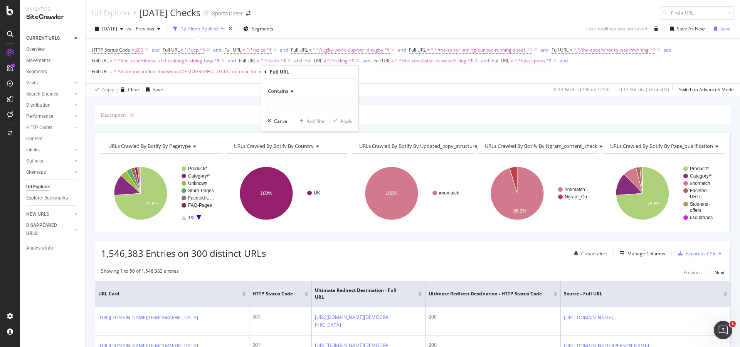
click at [282, 89] on span "Contains" at bounding box center [278, 90] width 20 height 7
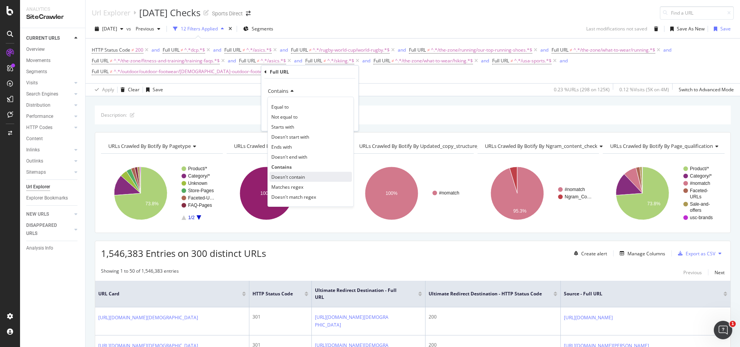
click at [302, 174] on span "Doesn't contain" at bounding box center [288, 177] width 34 height 7
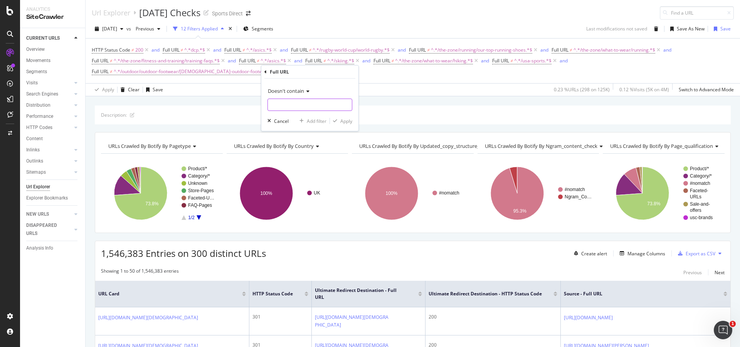
click at [300, 103] on input "text" at bounding box center [310, 105] width 84 height 12
paste input "/lonsdale"
type input "/lonsdale"
click at [342, 122] on div "Apply" at bounding box center [346, 121] width 12 height 7
click at [380, 73] on div "Add Filter" at bounding box center [390, 71] width 20 height 7
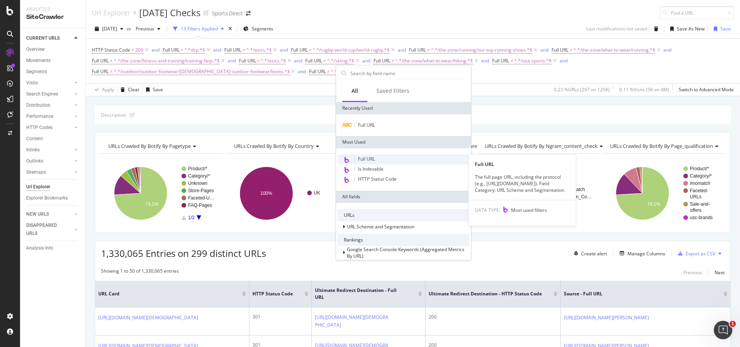
click at [397, 158] on div "Full URL" at bounding box center [403, 159] width 132 height 10
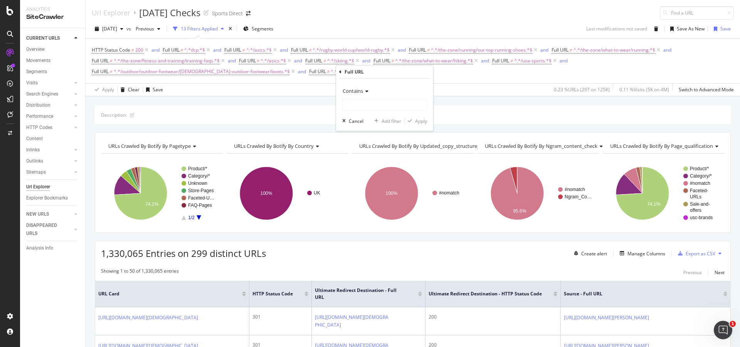
click at [349, 91] on span "Contains" at bounding box center [352, 90] width 20 height 7
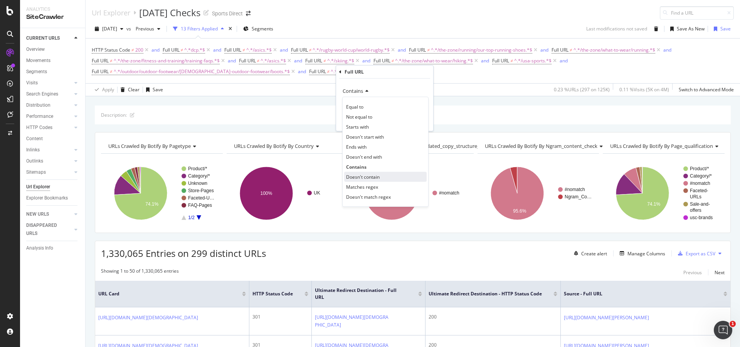
click at [374, 175] on span "Doesn't contain" at bounding box center [363, 177] width 34 height 7
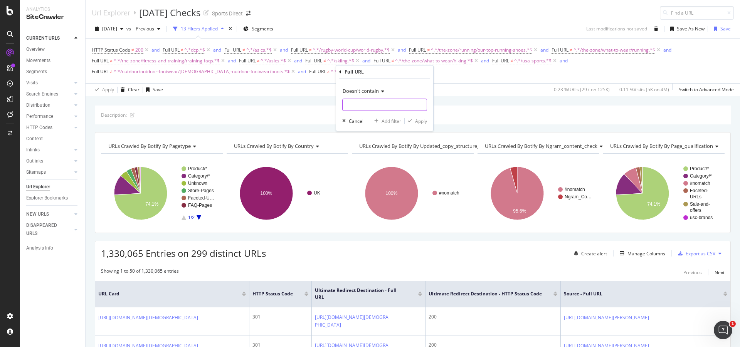
click at [369, 104] on input "text" at bounding box center [384, 105] width 84 height 12
type input "/speedo"
click at [421, 120] on div "Apply" at bounding box center [421, 121] width 12 height 7
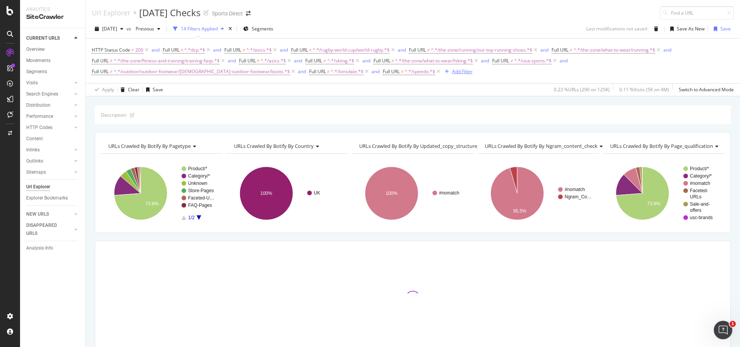
click at [452, 69] on div "Add Filter" at bounding box center [462, 71] width 20 height 7
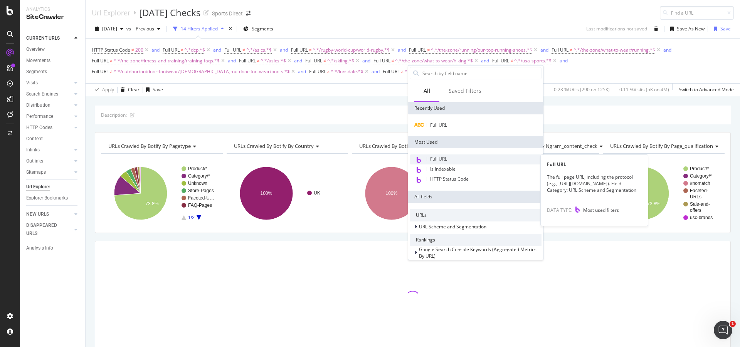
click at [453, 157] on div "Full URL" at bounding box center [476, 159] width 132 height 10
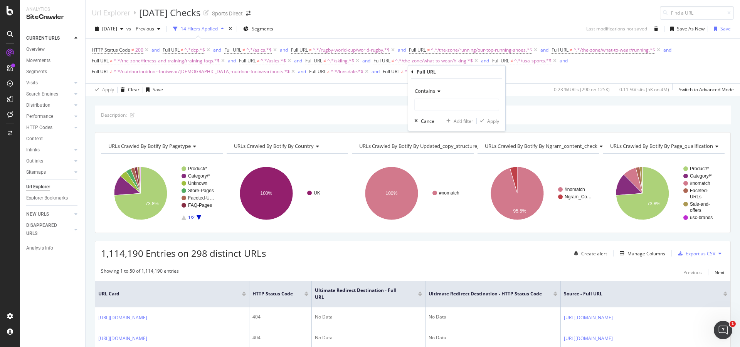
click at [434, 94] on span "Contains" at bounding box center [425, 90] width 20 height 7
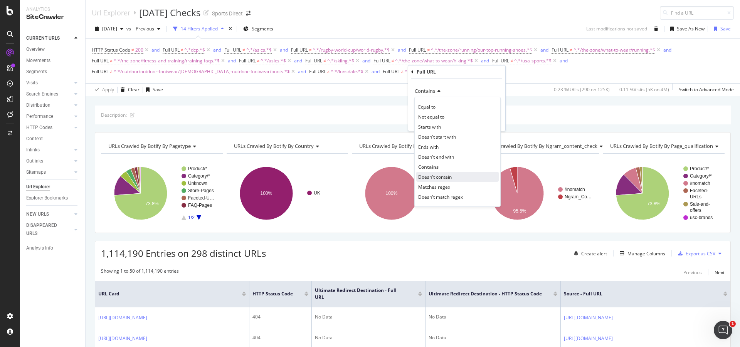
click at [455, 178] on div "Doesn't contain" at bounding box center [457, 177] width 82 height 10
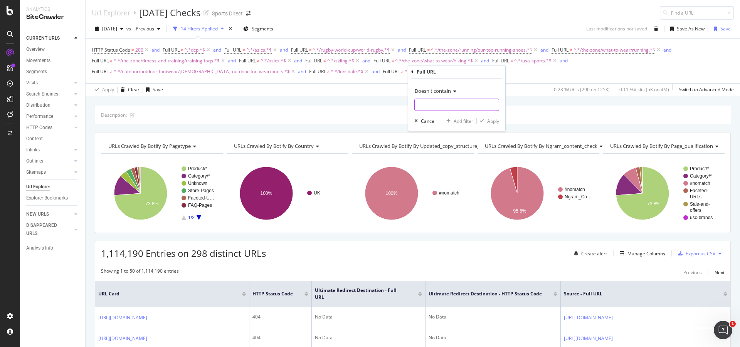
click at [438, 107] on input "text" at bounding box center [457, 105] width 84 height 12
paste input "/the-north-face"
type input "/the-north-face"
click at [486, 118] on div "Apply" at bounding box center [488, 120] width 22 height 7
click at [699, 253] on div "Export as CSV" at bounding box center [700, 253] width 30 height 7
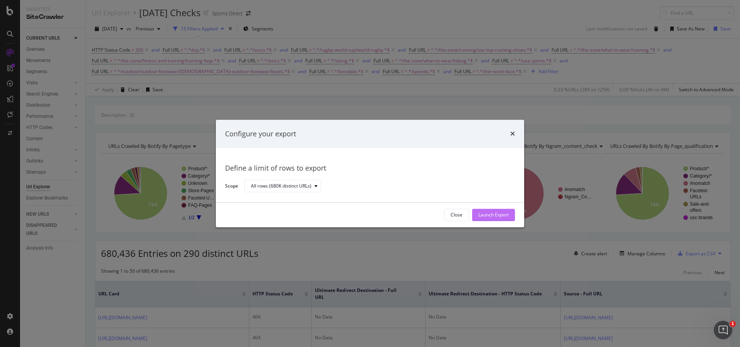
click at [483, 216] on div "Launch Export" at bounding box center [493, 215] width 30 height 7
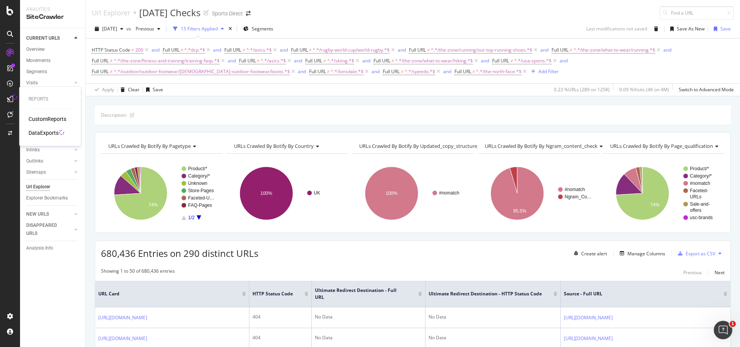
click at [41, 133] on div "DataExports" at bounding box center [44, 133] width 30 height 8
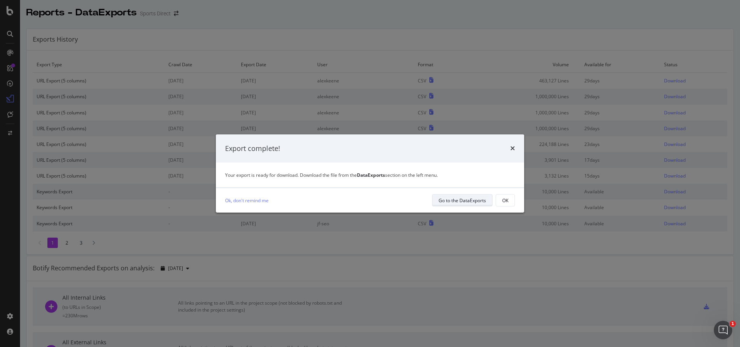
click at [468, 202] on div "Go to the DataExports" at bounding box center [461, 200] width 47 height 7
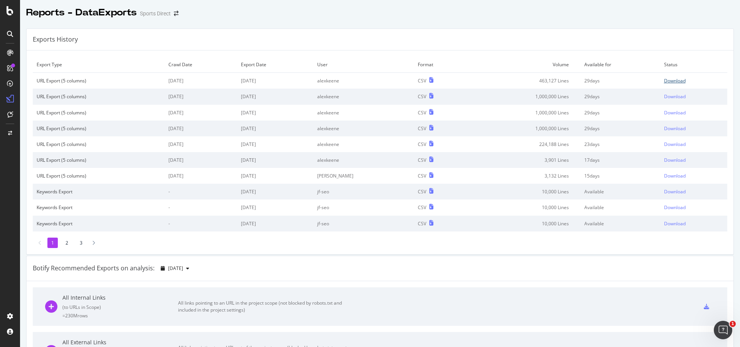
click at [667, 82] on div "Download" at bounding box center [675, 80] width 22 height 7
